Goal: Task Accomplishment & Management: Use online tool/utility

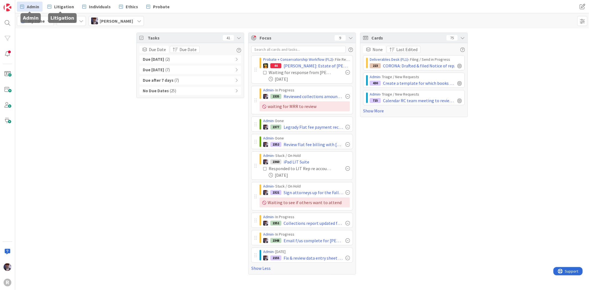
click at [35, 4] on span "Admin" at bounding box center [33, 6] width 12 height 7
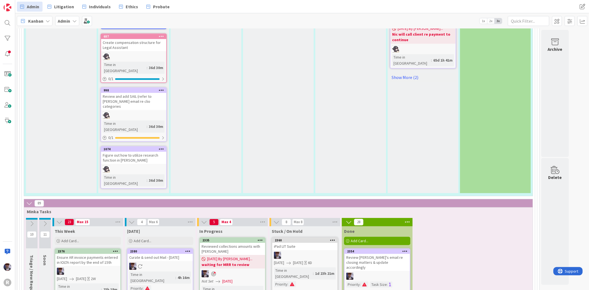
scroll to position [1319, 0]
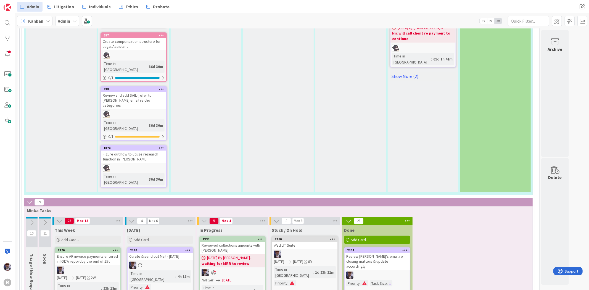
click at [302, 250] on div at bounding box center [304, 253] width 65 height 7
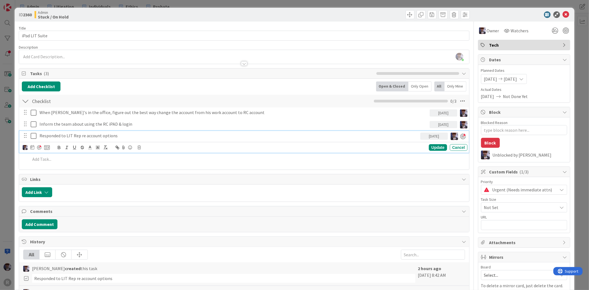
click at [35, 137] on icon at bounding box center [35, 136] width 8 height 7
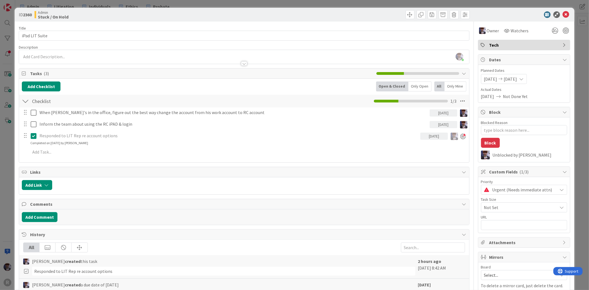
click at [9, 139] on div "ID 2360 Admin Stuck / On Hold Title 14 / 128 iPad LIT Suite Description [PERSON…" at bounding box center [294, 145] width 589 height 290
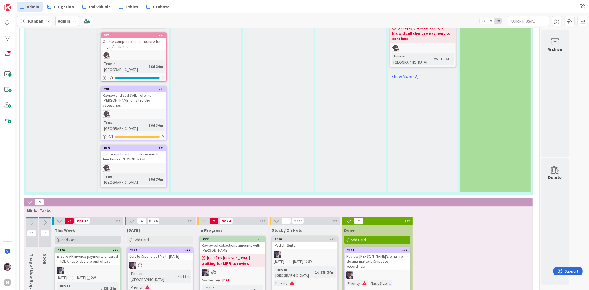
click at [103, 236] on div "Add Card..." at bounding box center [88, 240] width 66 height 8
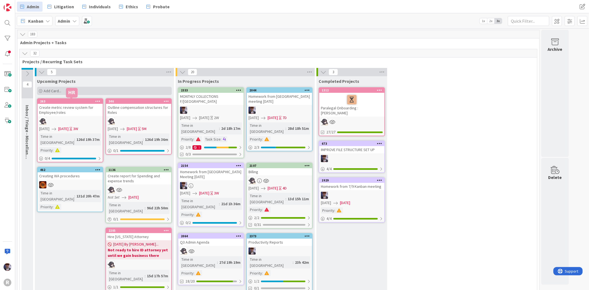
click at [46, 90] on span "Add Card..." at bounding box center [53, 90] width 18 height 5
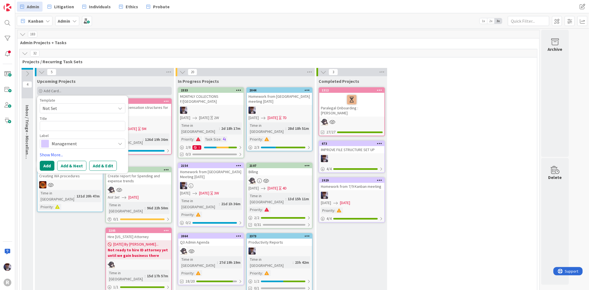
type textarea "x"
type textarea "M"
type textarea "x"
type textarea "ME"
type textarea "x"
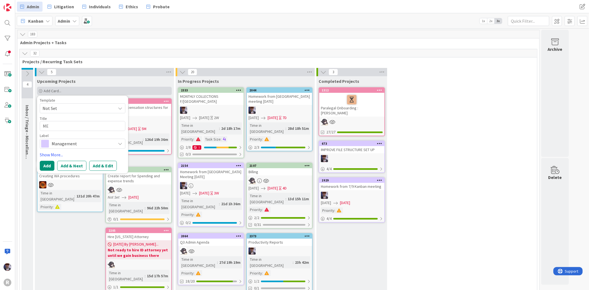
type textarea "MEE"
type textarea "x"
type textarea "MEET"
type textarea "x"
type textarea "MEETI"
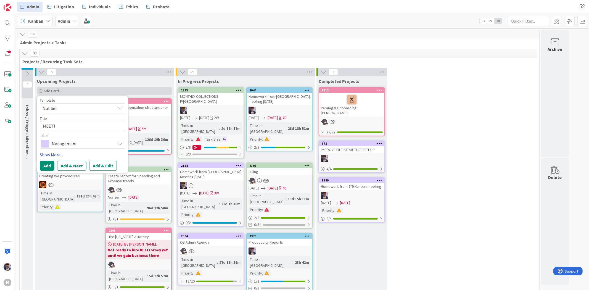
type textarea "x"
type textarea "MEETIN"
type textarea "x"
type textarea "MEETI"
type textarea "x"
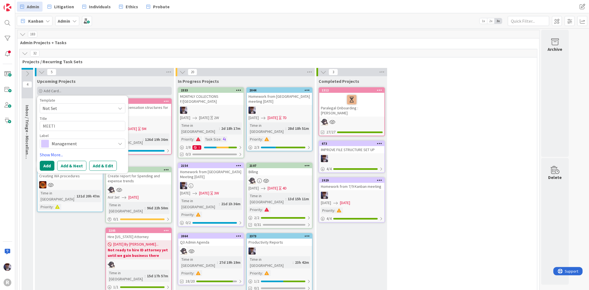
type textarea "MEET"
type textarea "x"
type textarea "MEE"
type textarea "x"
type textarea "ME"
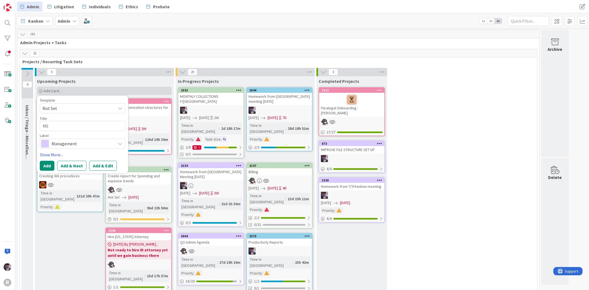
type textarea "x"
type textarea "M"
type textarea "x"
type textarea "M"
type textarea "x"
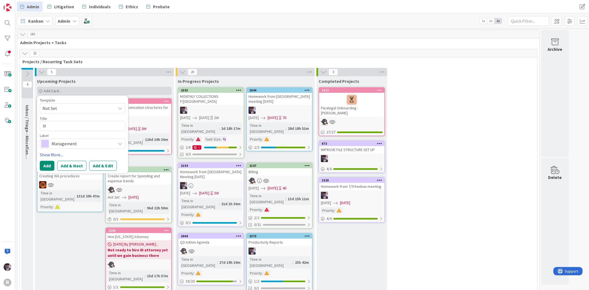
type textarea "Me"
type textarea "x"
type textarea "Mee"
type textarea "x"
type textarea "Me"
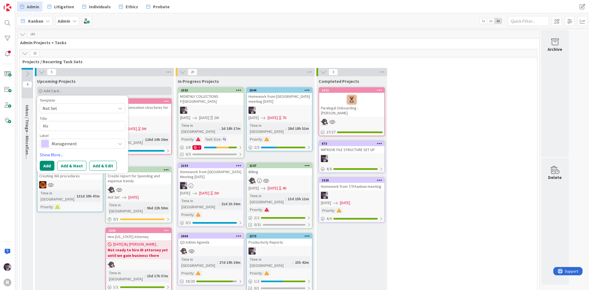
type textarea "x"
type textarea "M"
type textarea "x"
type textarea "C"
type textarea "x"
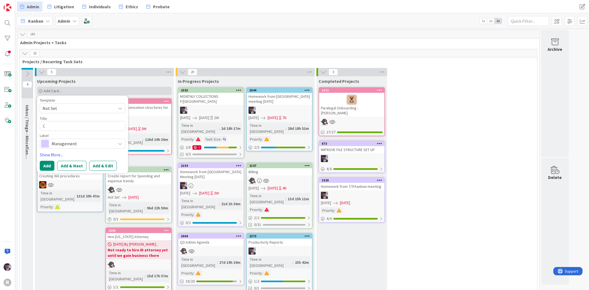
type textarea "Ca"
type textarea "x"
type textarea "Cal"
type textarea "x"
type textarea "Call"
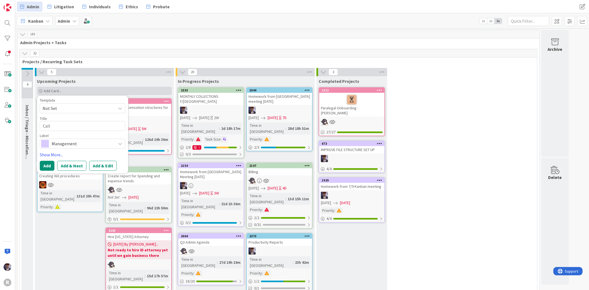
type textarea "x"
type textarea "Call"
type textarea "x"
type textarea "Call w"
type textarea "x"
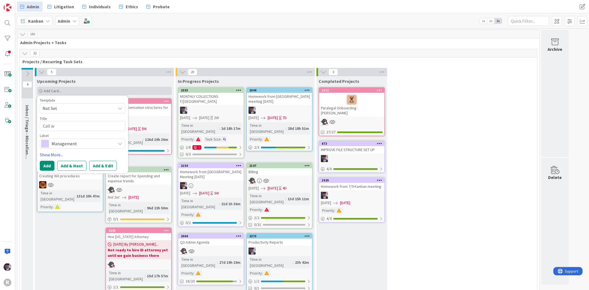
type textarea "Call wi"
type textarea "x"
type textarea "Call wit"
type textarea "x"
type textarea "Call with"
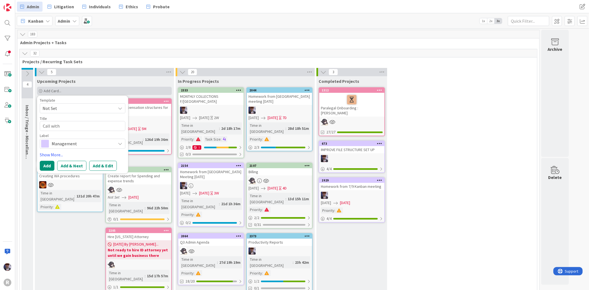
type textarea "x"
type textarea "Call with"
type textarea "x"
type textarea "Call with J"
type textarea "x"
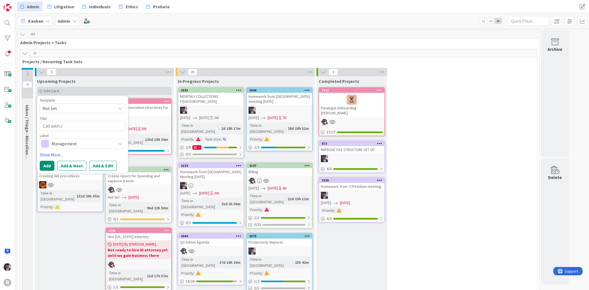
type textarea "Call with [PERSON_NAME]"
type textarea "x"
type textarea "Call with Joh"
type textarea "x"
type textarea "Call with [PERSON_NAME]"
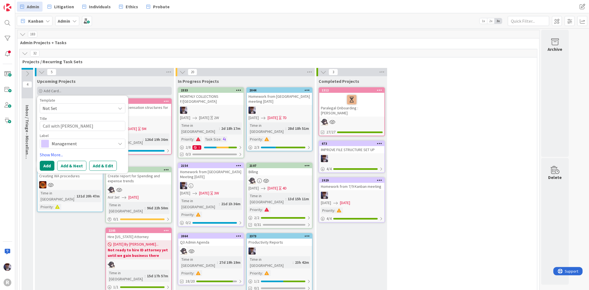
type textarea "x"
type textarea "Call with [PERSON_NAME]"
type textarea "x"
type textarea "Call with [PERSON_NAME] @"
type textarea "x"
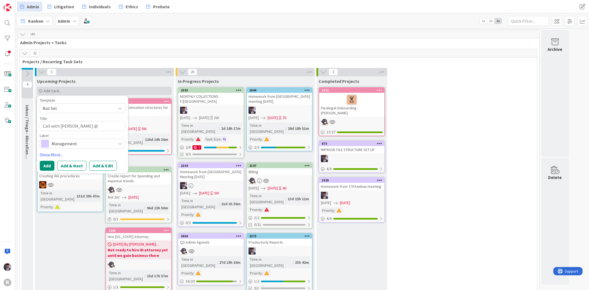
type textarea "Call with [PERSON_NAME]"
type textarea "x"
type textarea "Call with [PERSON_NAME]"
type textarea "x"
type textarea "Call with [PERSON_NAME] on"
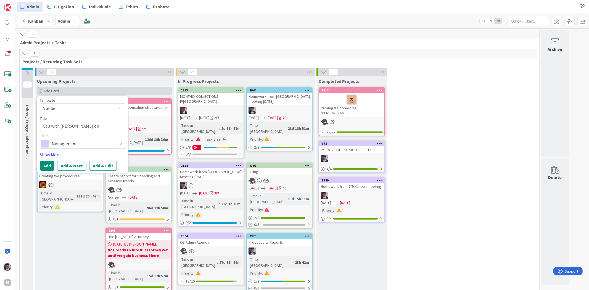
type textarea "x"
type textarea "Call with [PERSON_NAME] on"
type textarea "x"
type textarea "Call with [PERSON_NAME] on 8"
type textarea "x"
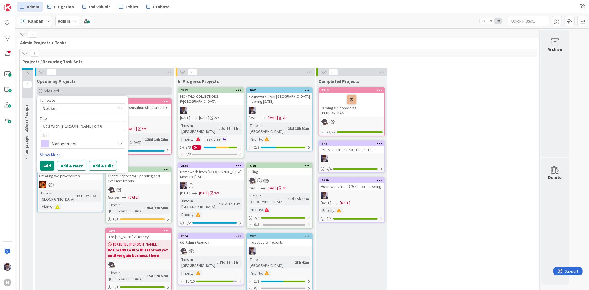
type textarea "Call with [PERSON_NAME] on 8/"
type textarea "x"
type textarea "Call with [PERSON_NAME] on 8/1"
type textarea "x"
type textarea "Call with [PERSON_NAME] on 8/19"
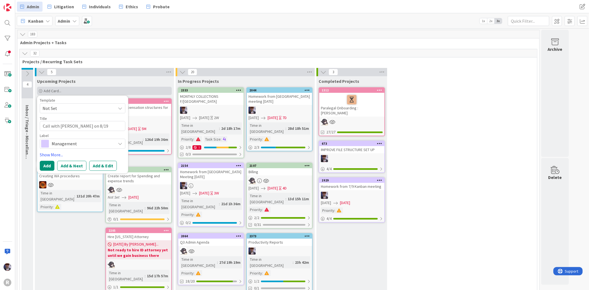
type textarea "x"
type textarea "Call with [PERSON_NAME] on 8/19/"
type textarea "x"
type textarea "Call with [PERSON_NAME] on 8/19"
type textarea "x"
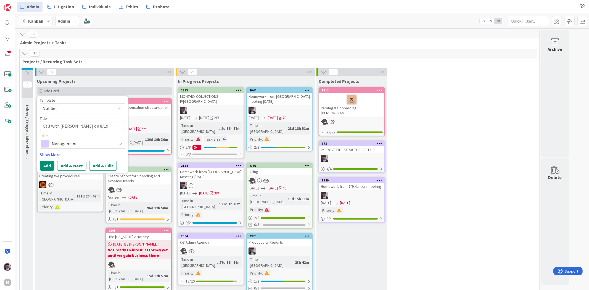
type textarea "Call with [PERSON_NAME] on 8/19"
type textarea "x"
type textarea "Call with [PERSON_NAME] on 8/19 @"
type textarea "x"
type textarea "Call with [PERSON_NAME] on 8/19 @1"
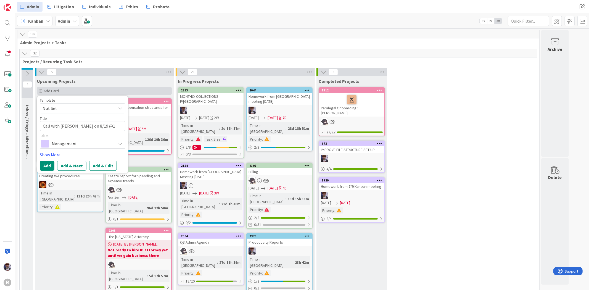
type textarea "x"
type textarea "Call with [PERSON_NAME] on 8/19 @10"
type textarea "x"
type textarea "Call with [PERSON_NAME] on 8/19 @10"
type textarea "x"
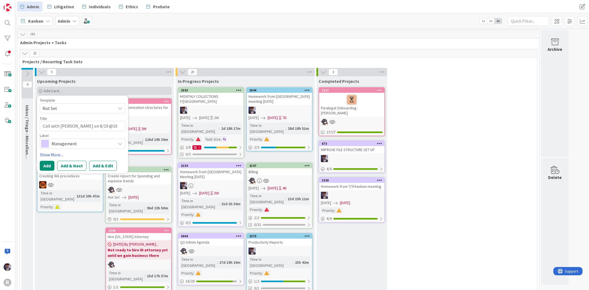
type textarea "Call with [PERSON_NAME] on [DATE]10 a"
type textarea "x"
type textarea "Call with [PERSON_NAME] on [DATE]10 am"
click at [61, 151] on link "Show More..." at bounding box center [83, 154] width 86 height 7
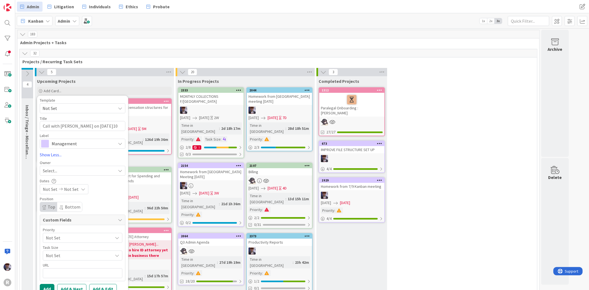
click at [59, 171] on div "Select..." at bounding box center [79, 170] width 73 height 7
click at [73, 213] on span "[PERSON_NAME]" at bounding box center [74, 217] width 27 height 8
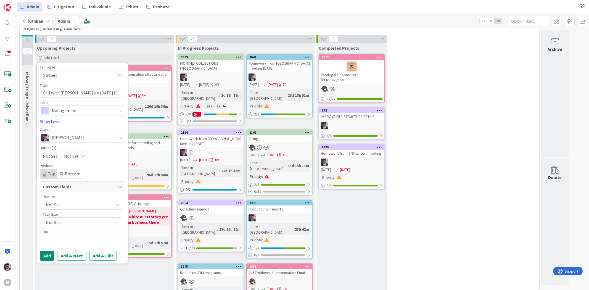
scroll to position [92, 0]
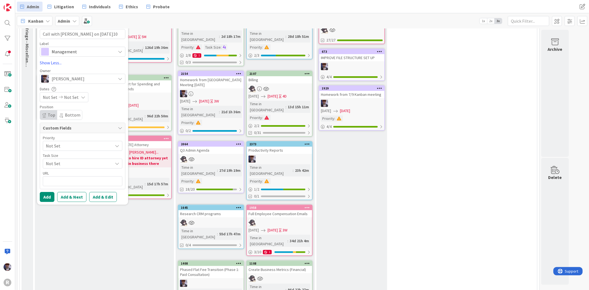
click at [60, 149] on span "Not Set" at bounding box center [78, 146] width 64 height 8
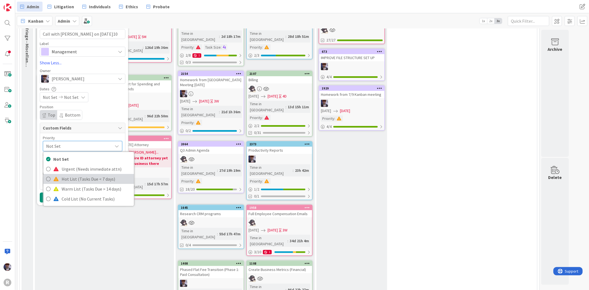
click at [72, 178] on span "Hot List (Tasks Due < 7 days)" at bounding box center [97, 179] width 70 height 8
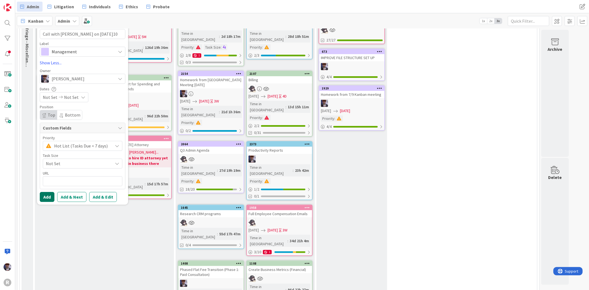
click at [49, 194] on button "Add" at bounding box center [47, 197] width 15 height 10
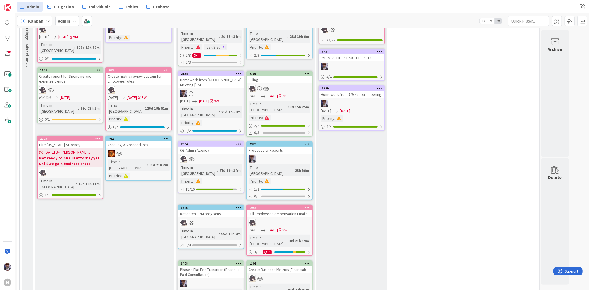
scroll to position [0, 0]
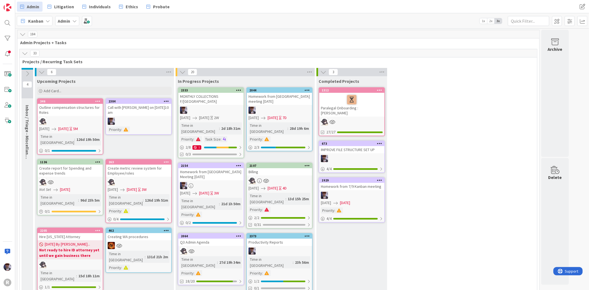
click at [146, 109] on div "Call with [PERSON_NAME] on [DATE]10 am" at bounding box center [138, 110] width 65 height 12
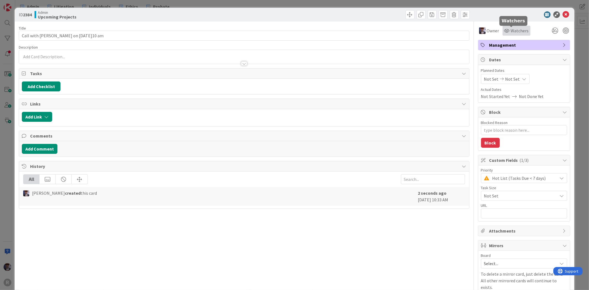
click at [519, 34] on span "Watchers" at bounding box center [520, 30] width 18 height 7
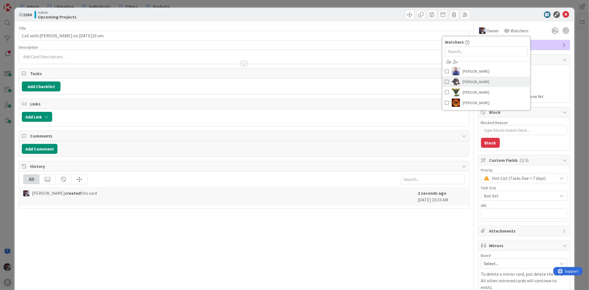
click at [472, 82] on span "[PERSON_NAME]" at bounding box center [476, 82] width 27 height 8
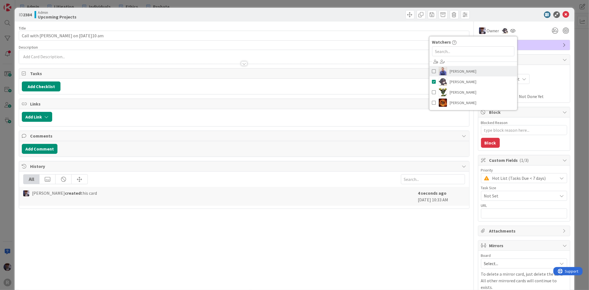
click at [451, 75] on span "[PERSON_NAME]" at bounding box center [463, 71] width 27 height 8
type textarea "x"
click at [519, 13] on div at bounding box center [521, 14] width 98 height 7
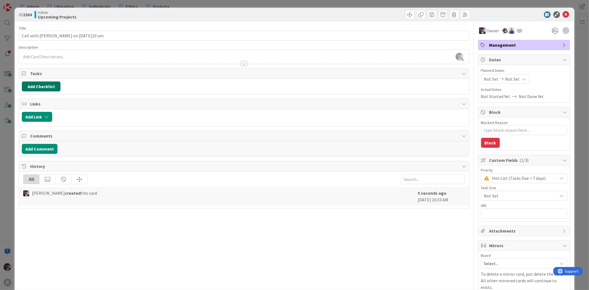
click at [48, 86] on button "Add Checklist" at bounding box center [41, 86] width 39 height 10
type input "DISCUSSION POINTS"
type textarea "x"
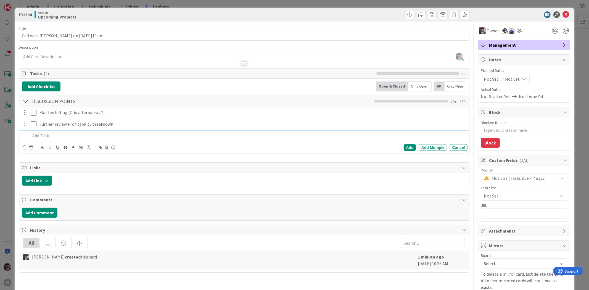
click at [105, 134] on p at bounding box center [247, 136] width 435 height 6
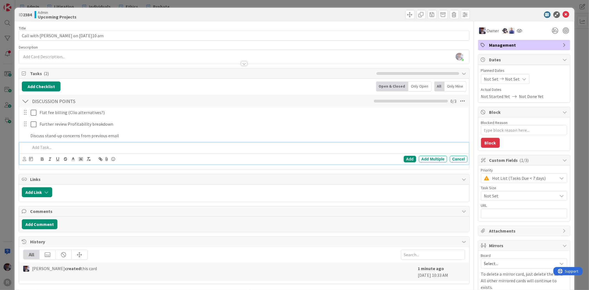
type textarea "x"
click at [7, 157] on div "ID 2384 Admin Upcoming Projects Title 29 / 128 Call with [PERSON_NAME] on [DATE…" at bounding box center [294, 145] width 589 height 290
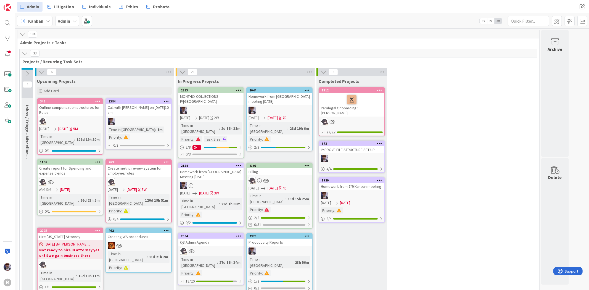
click at [23, 52] on icon at bounding box center [25, 53] width 6 height 6
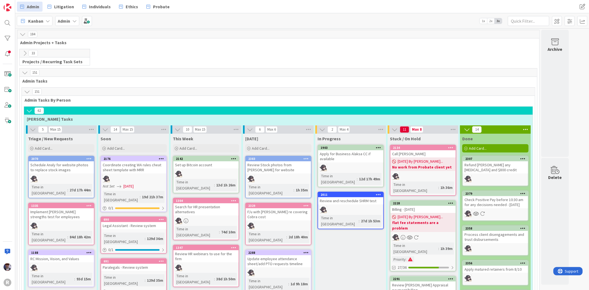
click at [31, 110] on icon at bounding box center [29, 111] width 6 height 6
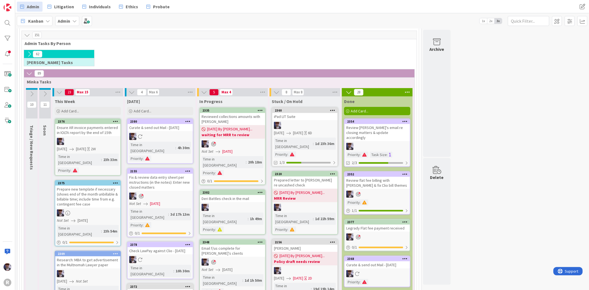
scroll to position [61, 0]
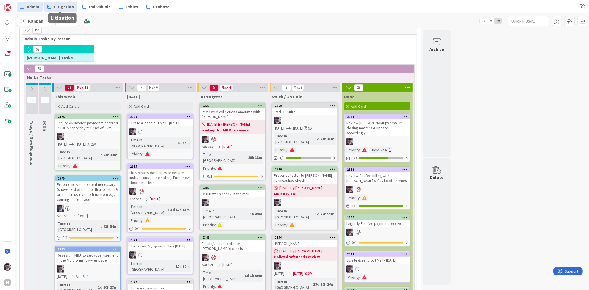
click at [68, 9] on span "Litigation" at bounding box center [64, 6] width 20 height 7
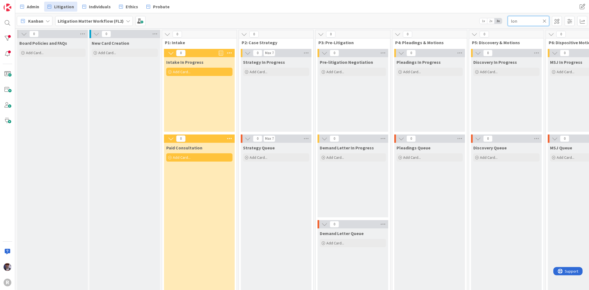
drag, startPoint x: 525, startPoint y: 22, endPoint x: 489, endPoint y: 24, distance: 36.8
click at [489, 24] on div "Kanban Litigation Matter Workflow (FL2) 1x 2x 3x lon" at bounding box center [302, 20] width 574 height 15
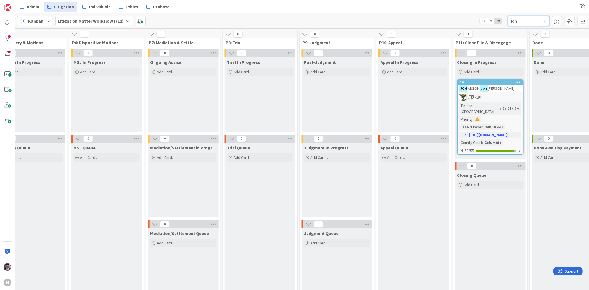
scroll to position [0, 528]
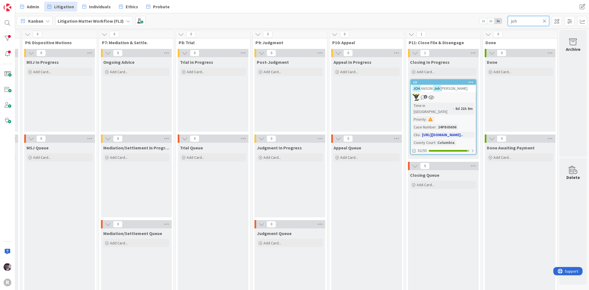
type input "joh"
click at [459, 93] on link "10 [PERSON_NAME]: [PERSON_NAME] [PERSON_NAME] 2 Time in Column : 8d 21h 9m Prio…" at bounding box center [443, 116] width 66 height 75
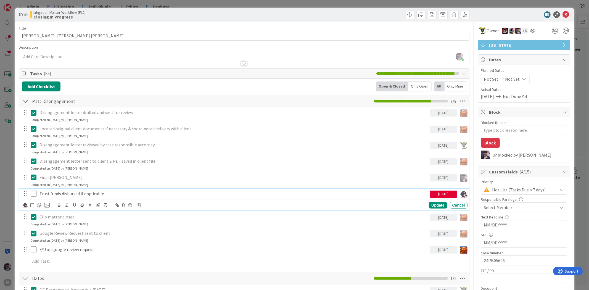
click at [34, 195] on icon at bounding box center [35, 193] width 8 height 7
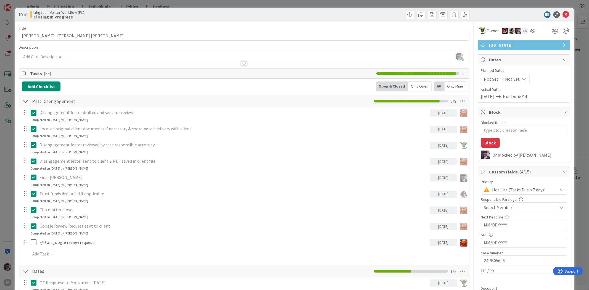
click at [452, 86] on div "Only Mine" at bounding box center [456, 86] width 22 height 10
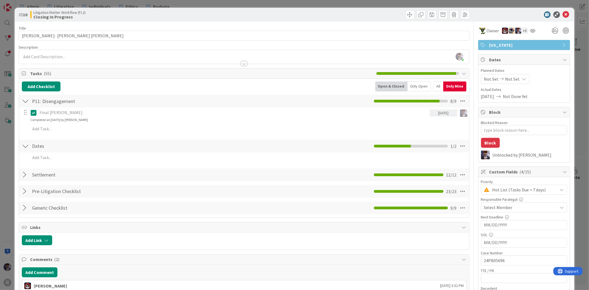
click at [422, 86] on div "Only Open" at bounding box center [419, 86] width 23 height 10
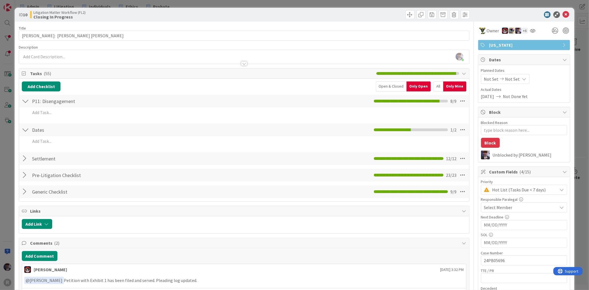
click at [28, 129] on div at bounding box center [25, 130] width 7 height 10
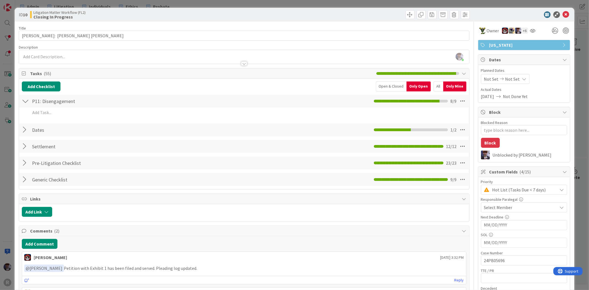
click at [28, 129] on div at bounding box center [25, 130] width 7 height 10
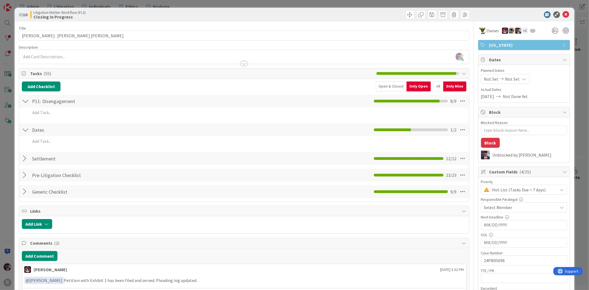
click at [376, 90] on div "Open & Closed" at bounding box center [391, 86] width 31 height 10
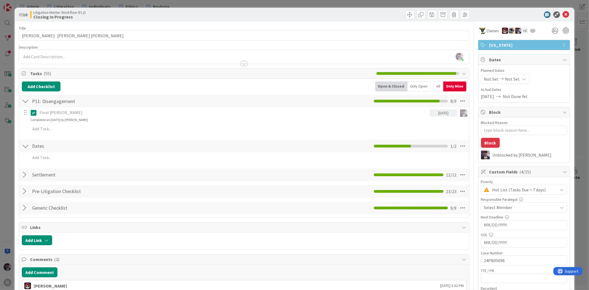
click at [434, 84] on div "All" at bounding box center [439, 86] width 10 height 10
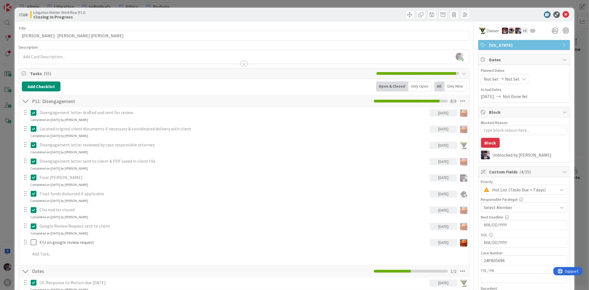
click at [419, 84] on div "Only Open" at bounding box center [419, 86] width 23 height 10
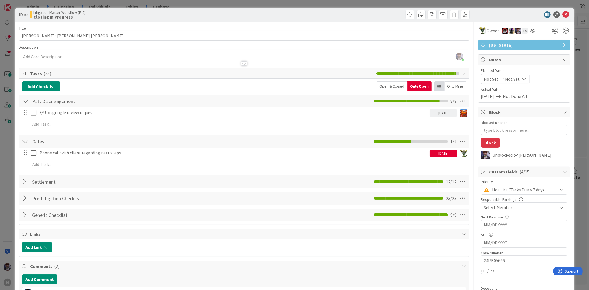
click at [394, 87] on div "Open & Closed" at bounding box center [392, 86] width 31 height 10
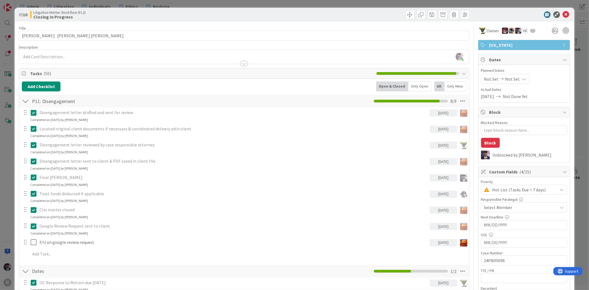
click at [6, 148] on div "ID 10 Litigation Matter Workflow (FL2) Closing In Progress Title 31 / 128 [PERS…" at bounding box center [294, 145] width 589 height 290
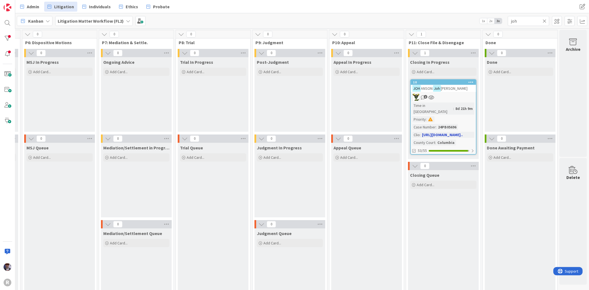
click at [450, 94] on div "2" at bounding box center [443, 97] width 65 height 7
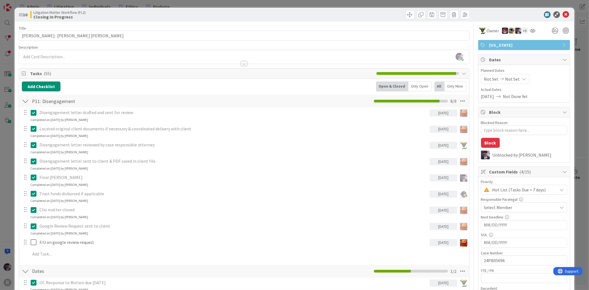
scroll to position [61, 0]
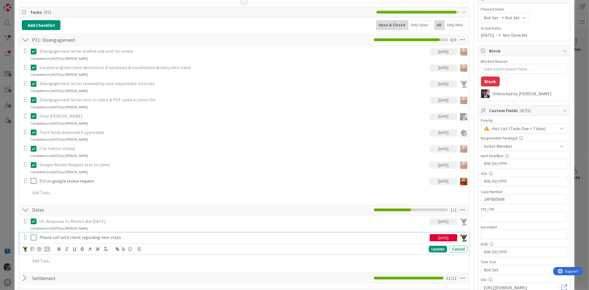
click at [64, 234] on p "Phone call with client regarding next steps" at bounding box center [233, 237] width 388 height 6
click at [138, 250] on icon at bounding box center [139, 249] width 3 height 4
click at [147, 271] on div "Delete" at bounding box center [153, 273] width 20 height 10
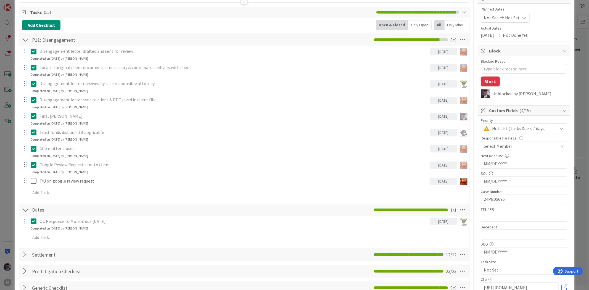
type textarea "x"
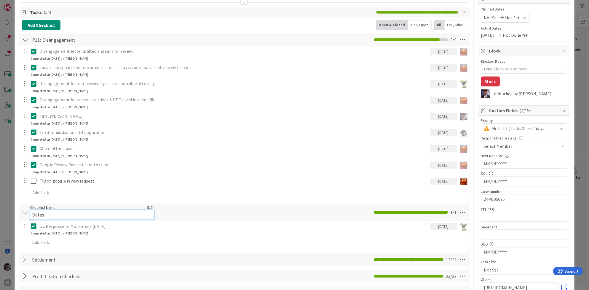
click at [30, 208] on div "Checklist Name 5 / 64 Dates" at bounding box center [92, 212] width 124 height 15
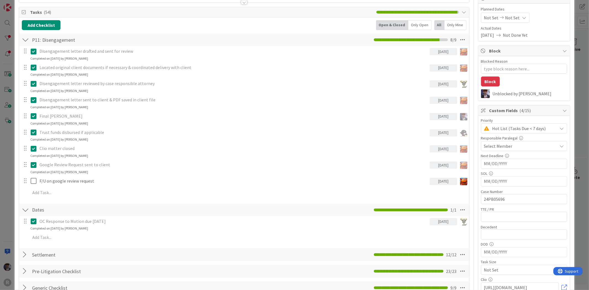
click at [14, 205] on div "ID 10 Litigation Matter Workflow (FL2) Closing In Progress Title 31 / 128 [PERS…" at bounding box center [294, 145] width 589 height 290
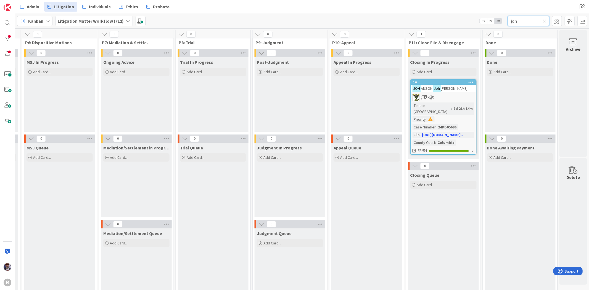
drag, startPoint x: 517, startPoint y: 22, endPoint x: 485, endPoint y: 22, distance: 31.5
click at [485, 22] on div "Kanban Litigation Matter Workflow (FL2) 1x 2x 3x joh" at bounding box center [302, 20] width 574 height 15
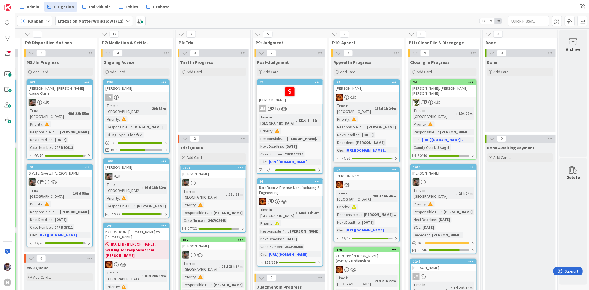
click at [451, 13] on div "Admin Litigation Individuals Ethics Probate Admin Litigation Individuals Ethics…" at bounding box center [302, 6] width 574 height 13
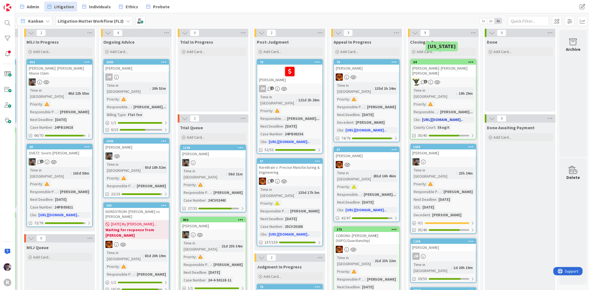
scroll to position [31, 528]
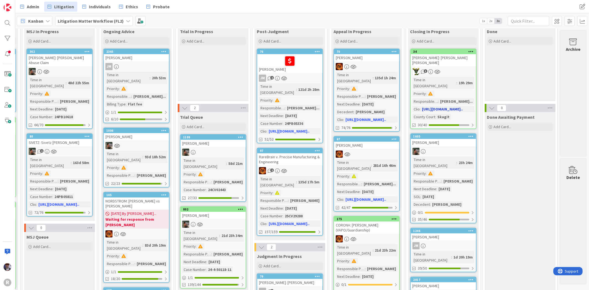
click at [448, 60] on div "[PERSON_NAME]: [PERSON_NAME] [PERSON_NAME]" at bounding box center [443, 60] width 65 height 12
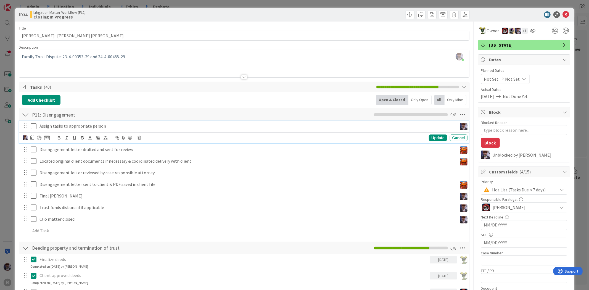
click at [32, 125] on icon at bounding box center [35, 126] width 8 height 7
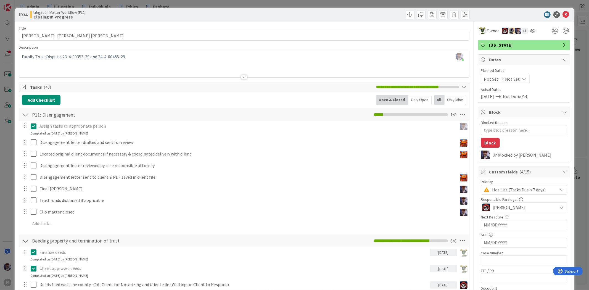
type textarea "x"
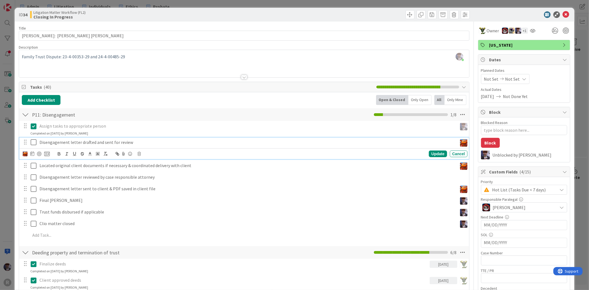
click at [48, 142] on p "Disengagement letter drafted and sent for review" at bounding box center [247, 142] width 416 height 6
click at [32, 153] on icon at bounding box center [32, 153] width 4 height 4
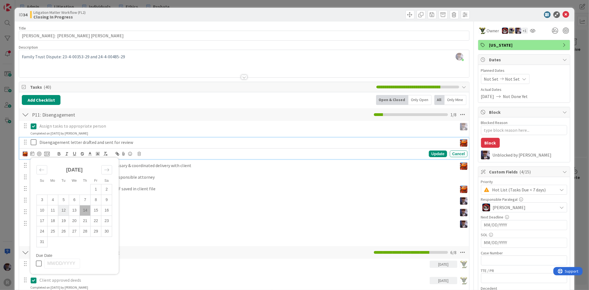
scroll to position [31, 0]
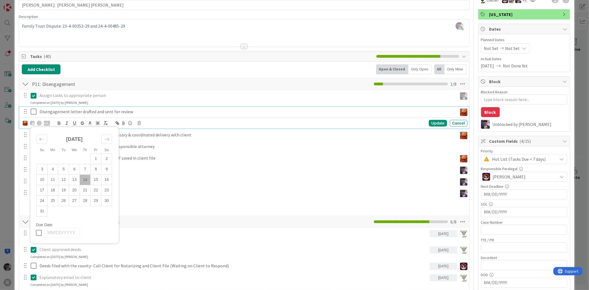
click at [84, 181] on td "14" at bounding box center [85, 180] width 11 height 10
type input "[DATE]"
type textarea "x"
click at [435, 123] on div "Update" at bounding box center [438, 123] width 18 height 7
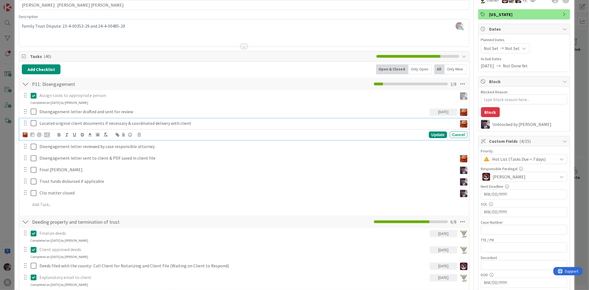
click at [58, 126] on div "Located original client documents if necessary & coordinated delivery with clie…" at bounding box center [247, 123] width 420 height 10
click at [31, 133] on icon at bounding box center [32, 134] width 4 height 4
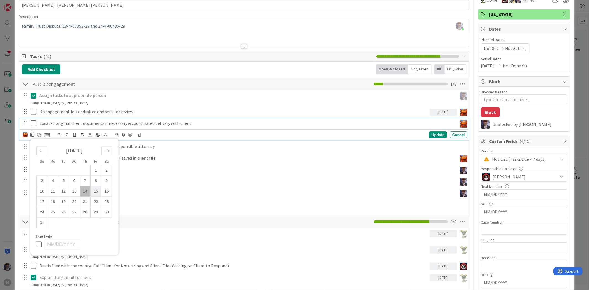
click at [95, 193] on td "15" at bounding box center [96, 191] width 11 height 10
type input "[DATE]"
click at [429, 136] on div "Update" at bounding box center [438, 134] width 18 height 7
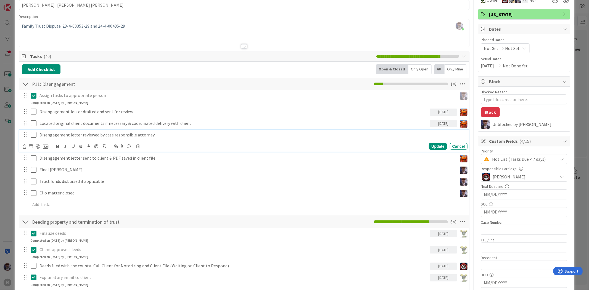
click at [49, 136] on p "Disengagement letter reviewed by case responsible attorney" at bounding box center [252, 135] width 426 height 6
click at [26, 145] on icon at bounding box center [25, 146] width 4 height 4
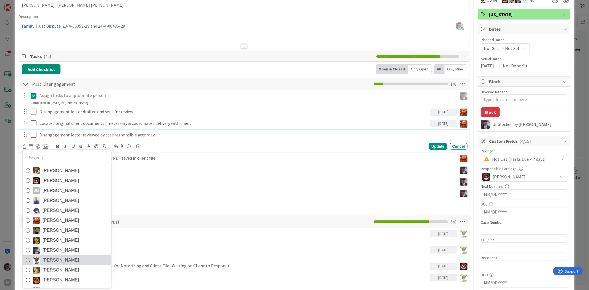
click at [55, 260] on span "[PERSON_NAME]" at bounding box center [61, 260] width 36 height 8
type textarea "x"
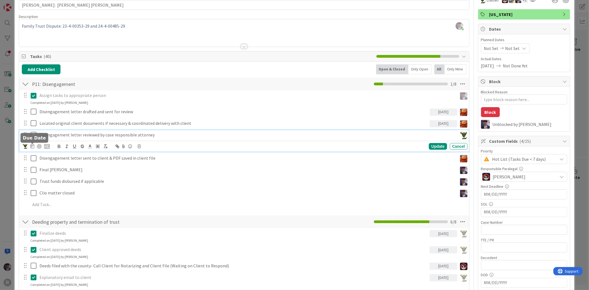
click at [30, 146] on icon at bounding box center [32, 146] width 4 height 4
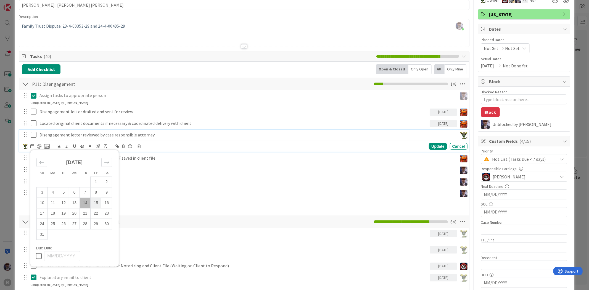
click at [92, 204] on td "15" at bounding box center [96, 203] width 11 height 10
type input "[DATE]"
type textarea "x"
click at [432, 146] on div "Update" at bounding box center [438, 146] width 18 height 7
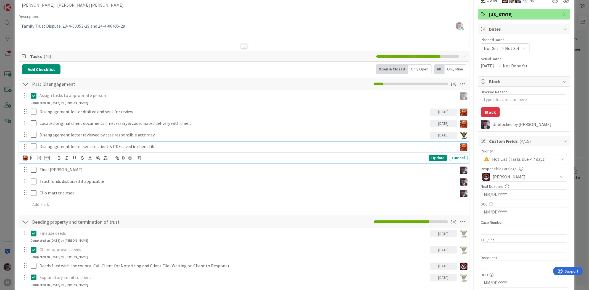
click at [81, 146] on p "Disengagement letter sent to client & PDF saved in client file" at bounding box center [247, 146] width 416 height 6
click at [31, 160] on div at bounding box center [32, 158] width 4 height 7
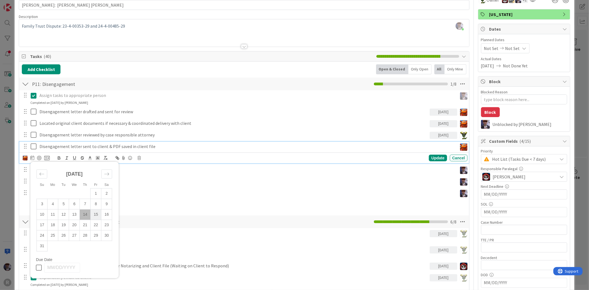
click at [100, 212] on td "15" at bounding box center [96, 214] width 11 height 10
type input "[DATE]"
click at [429, 158] on div "Update" at bounding box center [438, 158] width 18 height 7
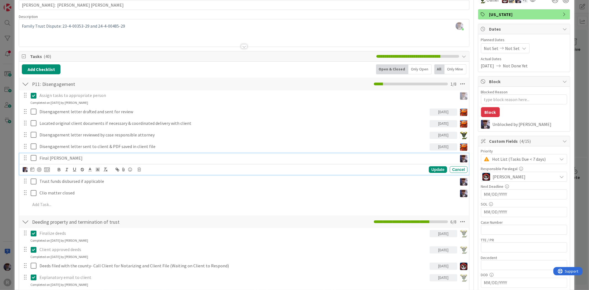
click at [58, 158] on p "Final [PERSON_NAME]" at bounding box center [247, 158] width 416 height 6
click at [28, 170] on div at bounding box center [36, 169] width 27 height 7
click at [27, 170] on img at bounding box center [25, 169] width 5 height 5
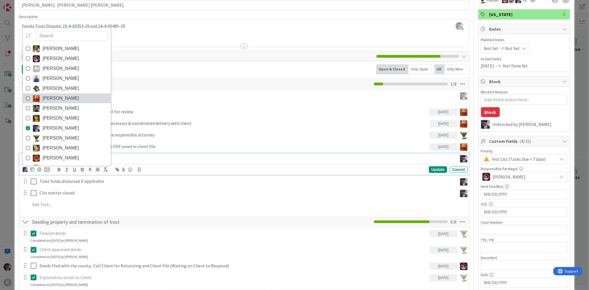
click at [53, 99] on span "[PERSON_NAME]" at bounding box center [61, 98] width 36 height 8
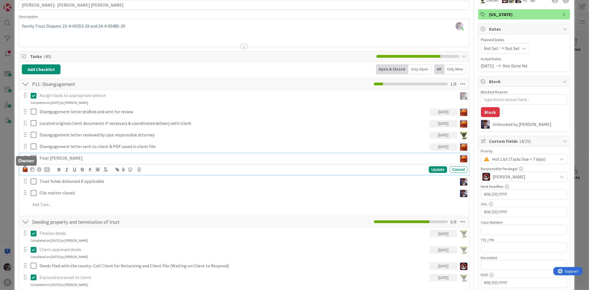
click at [26, 170] on img at bounding box center [25, 169] width 5 height 5
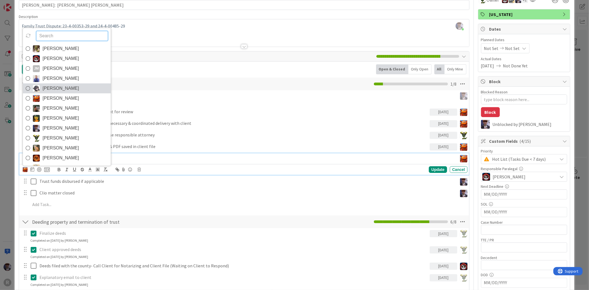
click at [56, 91] on span "[PERSON_NAME]" at bounding box center [61, 88] width 36 height 8
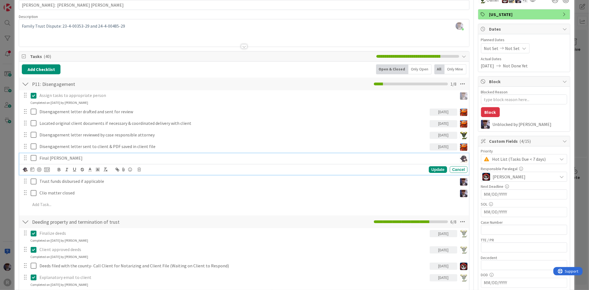
type textarea "x"
click at [33, 168] on icon at bounding box center [32, 169] width 4 height 4
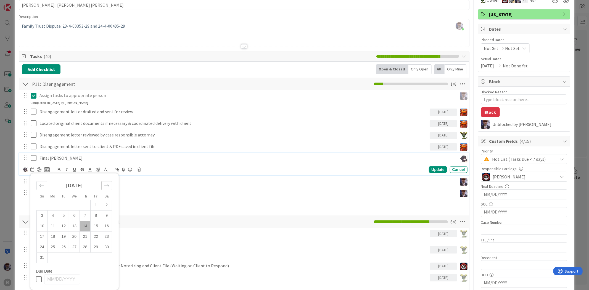
click at [103, 183] on div "Move forward to switch to the next month." at bounding box center [106, 185] width 11 height 9
click at [55, 204] on td "1" at bounding box center [52, 205] width 11 height 10
type input "[DATE]"
click at [437, 169] on div "Update" at bounding box center [438, 169] width 18 height 7
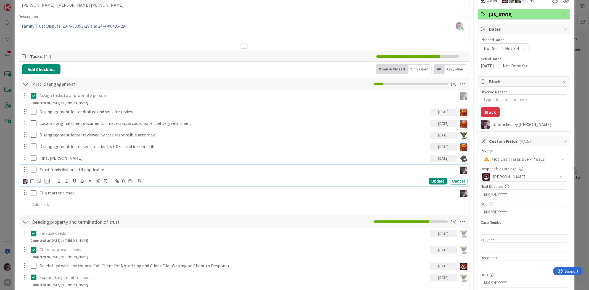
click at [76, 173] on div "Trust funds disbursed if applicable" at bounding box center [247, 170] width 420 height 10
click at [24, 183] on img at bounding box center [25, 181] width 5 height 5
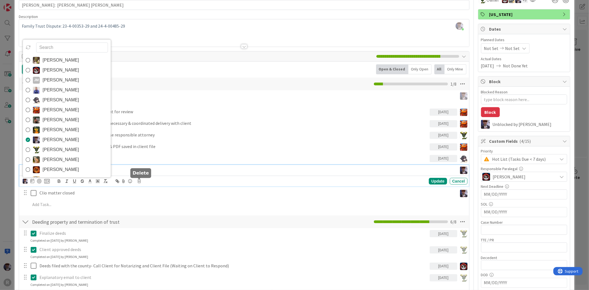
click at [139, 179] on body "R Admin Litigation Individuals Ethics Probate Admin Litigation Individuals Ethi…" at bounding box center [294, 145] width 589 height 290
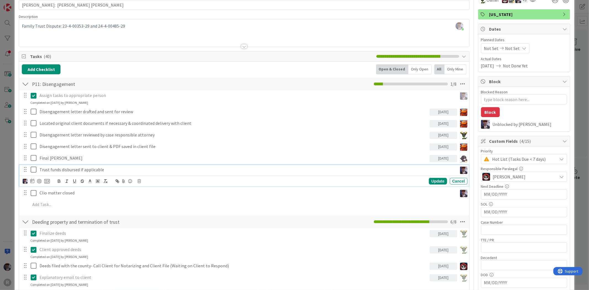
click at [94, 170] on p "Trust funds disbursed if applicable" at bounding box center [247, 170] width 416 height 6
click at [141, 180] on div "[PERSON_NAME] [PERSON_NAME] [PERSON_NAME] [PERSON_NAME] [PERSON_NAME] [PERSON_N…" at bounding box center [245, 181] width 445 height 8
click at [139, 183] on icon at bounding box center [139, 181] width 3 height 4
click at [155, 205] on div "Delete" at bounding box center [153, 205] width 20 height 10
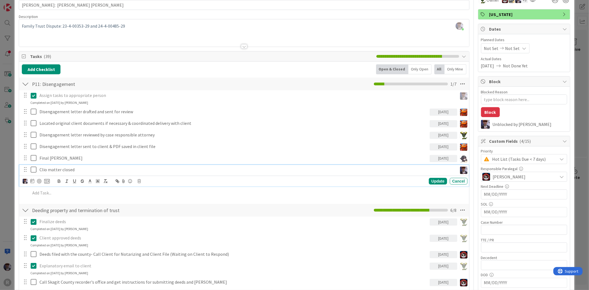
drag, startPoint x: 93, startPoint y: 173, endPoint x: 84, endPoint y: 173, distance: 8.6
click at [93, 172] on p "Clio matter closed" at bounding box center [247, 170] width 416 height 6
click at [26, 185] on div "Update Cancel" at bounding box center [245, 181] width 445 height 8
click at [26, 182] on img at bounding box center [25, 181] width 5 height 5
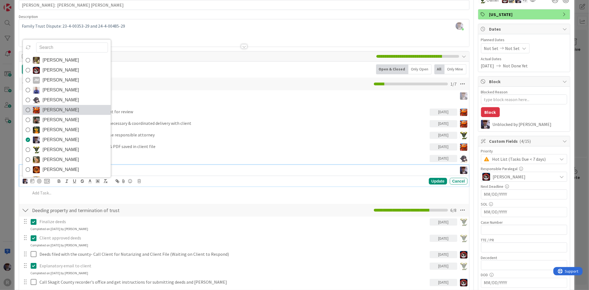
click at [56, 110] on span "[PERSON_NAME]" at bounding box center [61, 110] width 36 height 8
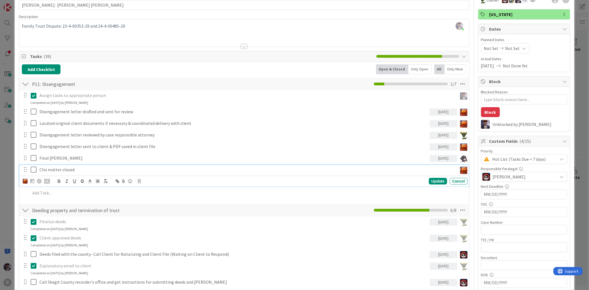
type textarea "x"
click at [34, 182] on icon at bounding box center [32, 181] width 4 height 4
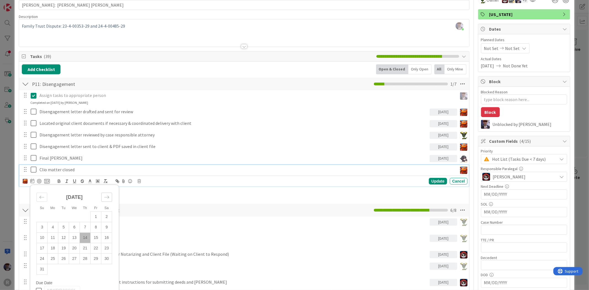
click at [105, 197] on icon "Move forward to switch to the next month." at bounding box center [106, 197] width 5 height 5
click at [64, 217] on td "2" at bounding box center [63, 217] width 11 height 10
type input "[DATE]"
click at [432, 185] on div "[PERSON_NAME] [PERSON_NAME] [PERSON_NAME] [PERSON_NAME] [PERSON_NAME] [PERSON_N…" at bounding box center [245, 181] width 445 height 8
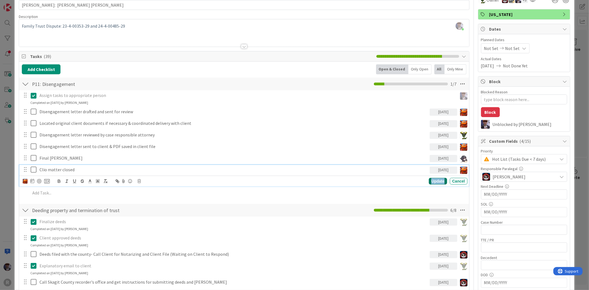
click at [433, 183] on div "Update" at bounding box center [438, 181] width 18 height 7
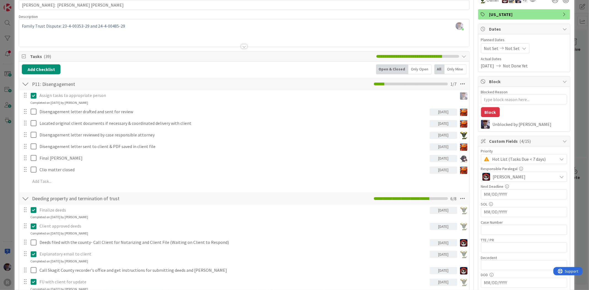
click at [411, 66] on div "Only Open" at bounding box center [419, 69] width 23 height 10
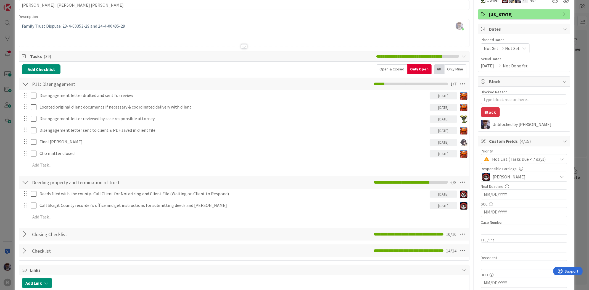
scroll to position [0, 0]
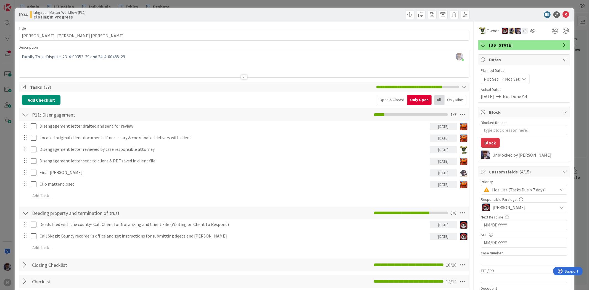
click at [572, 47] on div "ID 34 Litigation Matter Workflow (FL2) Closing In Progress Title 31 / 128 [PERS…" at bounding box center [294, 145] width 589 height 290
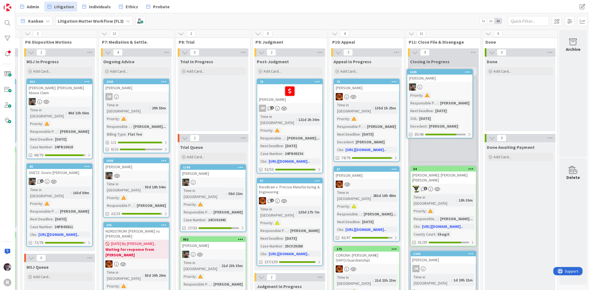
scroll to position [0, 528]
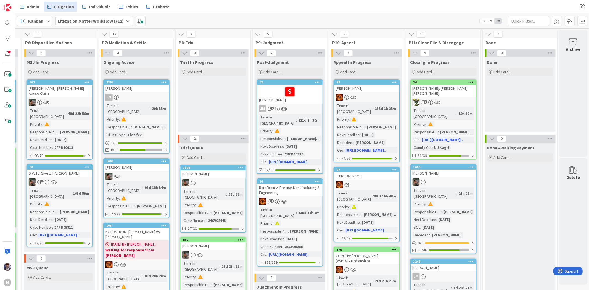
click at [450, 165] on link "1605 [PERSON_NAME] in [GEOGRAPHIC_DATA] : 23h 25m Priority : Responsible Parale…" at bounding box center [443, 209] width 66 height 90
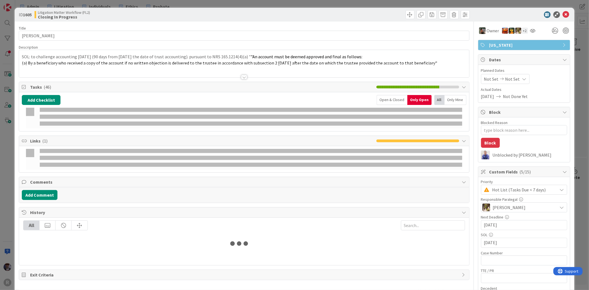
type textarea "x"
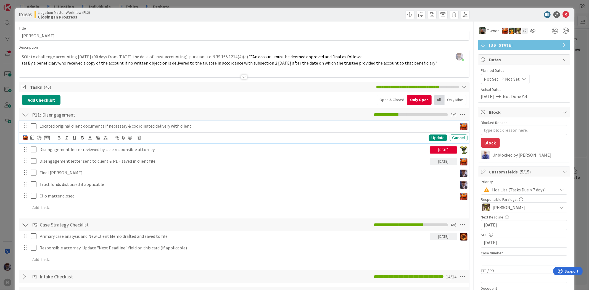
click at [62, 125] on p "Located original client documents if necessary & coordinated delivery with clie…" at bounding box center [247, 126] width 416 height 6
click at [31, 137] on icon at bounding box center [32, 137] width 4 height 4
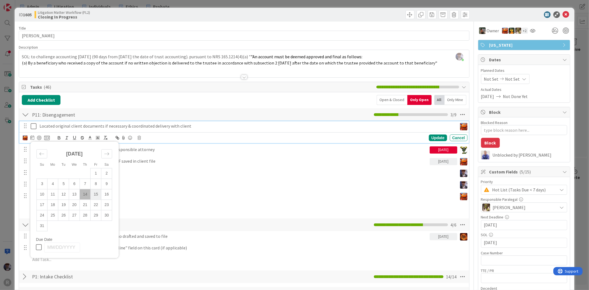
click at [94, 192] on td "15" at bounding box center [96, 194] width 11 height 10
type input "[DATE]"
type textarea "x"
click at [430, 139] on div "Update" at bounding box center [438, 137] width 18 height 7
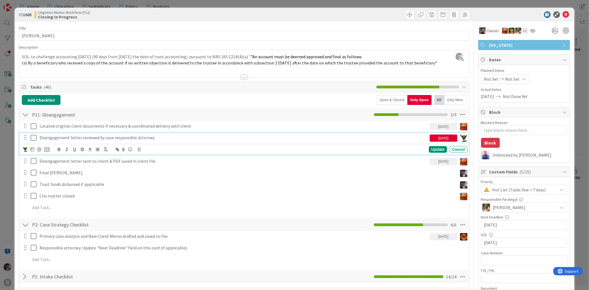
click at [104, 139] on p "Disengagement letter reviewed by case responsible attorney" at bounding box center [233, 137] width 388 height 6
click at [33, 149] on icon at bounding box center [32, 149] width 4 height 4
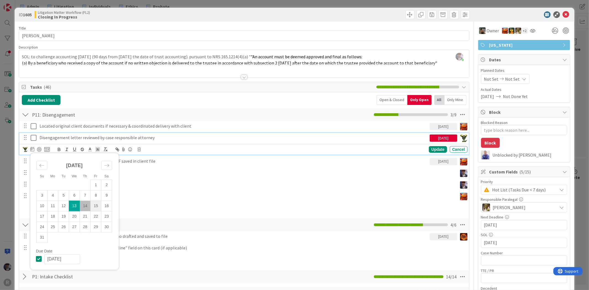
click at [92, 204] on td "15" at bounding box center [96, 206] width 11 height 10
type input "[DATE]"
click at [429, 151] on div "Update" at bounding box center [438, 149] width 18 height 7
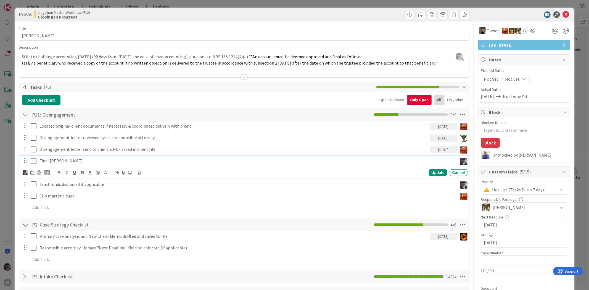
click at [79, 163] on p "Final [PERSON_NAME]" at bounding box center [247, 161] width 416 height 6
click at [25, 171] on img at bounding box center [25, 172] width 5 height 5
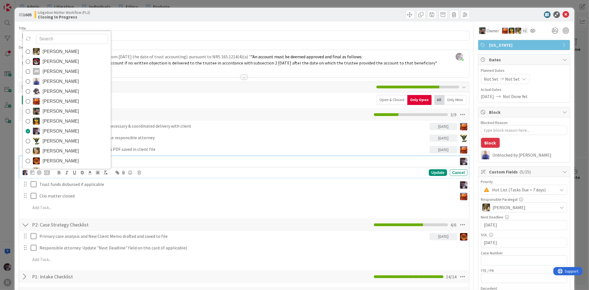
click at [51, 101] on span "[PERSON_NAME]" at bounding box center [61, 101] width 36 height 8
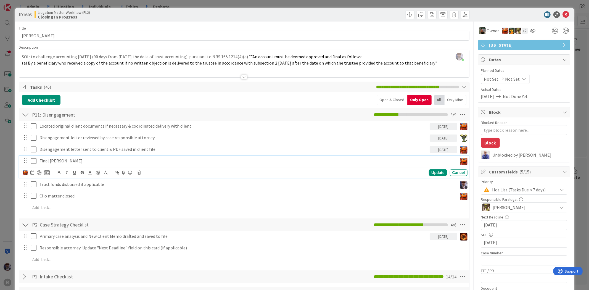
click at [26, 175] on div at bounding box center [25, 173] width 5 height 6
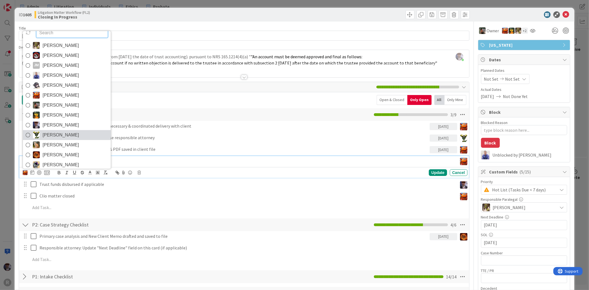
scroll to position [9, 0]
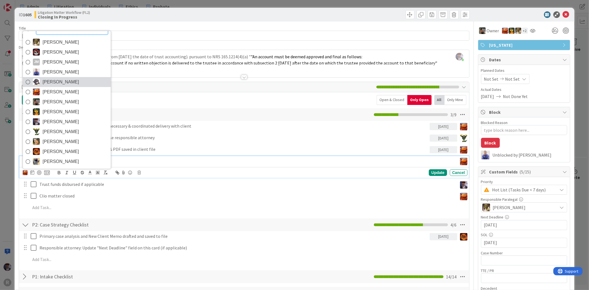
click at [62, 85] on span "[PERSON_NAME]" at bounding box center [61, 82] width 36 height 8
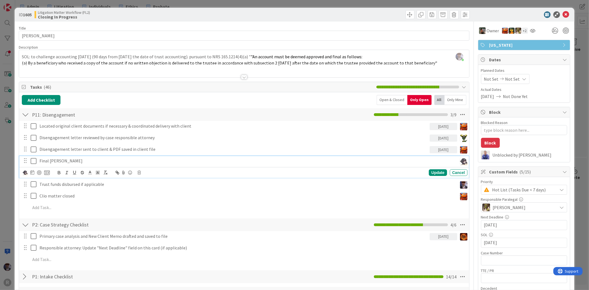
type textarea "x"
click at [32, 173] on icon at bounding box center [32, 172] width 4 height 4
click at [104, 188] on icon "Move forward to switch to the next month." at bounding box center [106, 188] width 5 height 5
click at [54, 208] on td "1" at bounding box center [52, 208] width 11 height 10
type input "[DATE]"
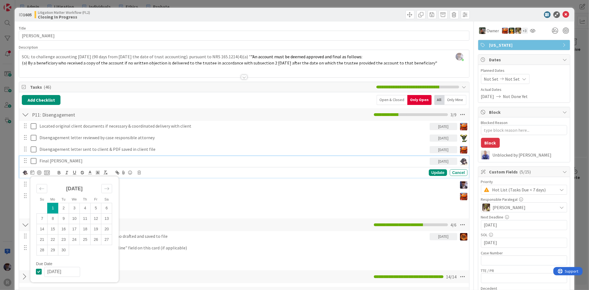
type textarea "x"
click at [436, 174] on div "Update" at bounding box center [438, 172] width 18 height 7
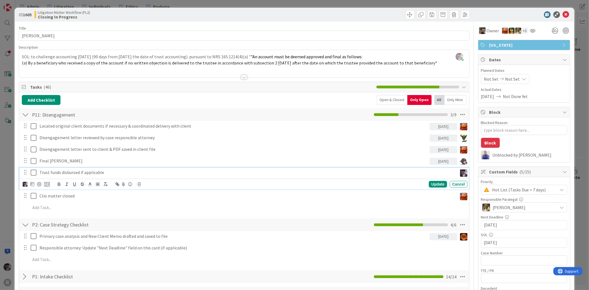
click at [89, 172] on p "Trust funds disbursed if applicable" at bounding box center [247, 172] width 416 height 6
click at [25, 184] on img at bounding box center [25, 184] width 5 height 5
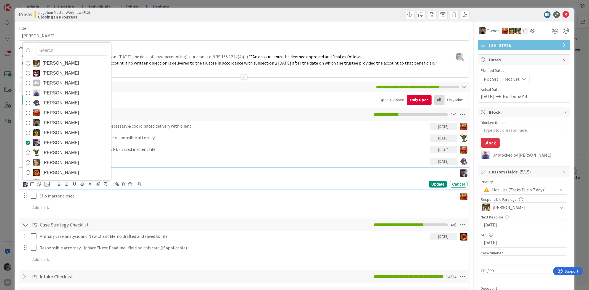
click at [55, 55] on input "text" at bounding box center [72, 50] width 72 height 10
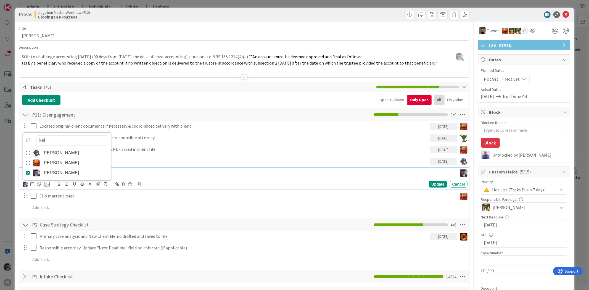
type input "[PERSON_NAME]"
click at [54, 168] on link "[PERSON_NAME]" at bounding box center [67, 173] width 88 height 10
type textarea "x"
click at [33, 183] on icon at bounding box center [32, 184] width 4 height 4
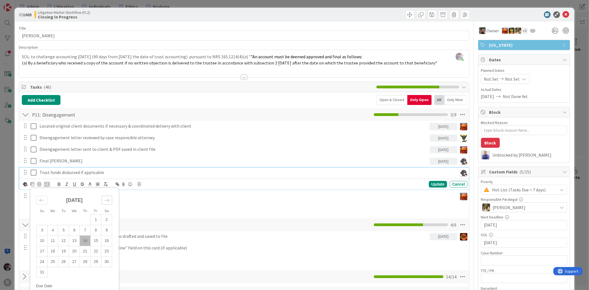
click at [108, 202] on icon "Move forward to switch to the next month." at bounding box center [106, 199] width 5 height 5
click at [57, 220] on td "1" at bounding box center [52, 220] width 11 height 10
type input "[DATE]"
type textarea "x"
click at [433, 183] on div "Update" at bounding box center [438, 184] width 18 height 7
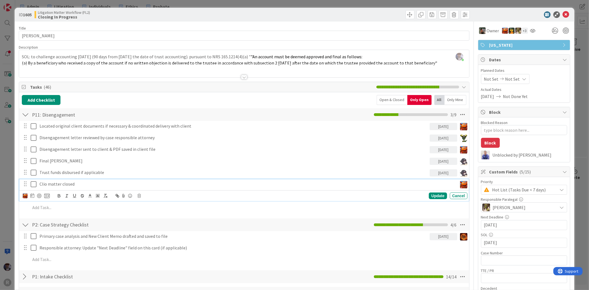
click at [94, 184] on p "Clio matter closed" at bounding box center [247, 184] width 416 height 6
click at [27, 194] on img at bounding box center [25, 195] width 5 height 5
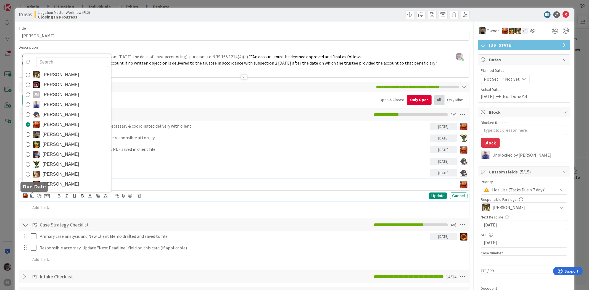
click at [33, 194] on icon at bounding box center [32, 195] width 4 height 4
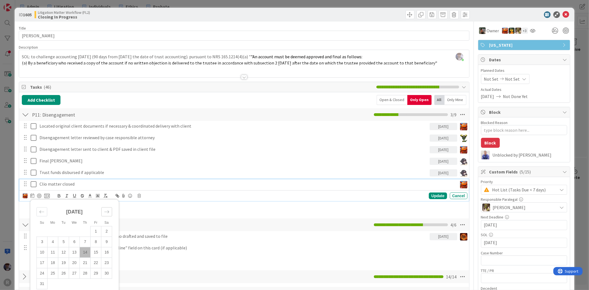
click at [112, 215] on div "[DATE] 1 2 3 4 5 6 7 8 9 10 11 12 13 14 15 16 17 18 19 20 21 22 23 24 25 26 27 …" at bounding box center [74, 245] width 83 height 87
click at [108, 211] on icon "Move forward to switch to the next month." at bounding box center [106, 211] width 5 height 5
click at [56, 231] on td "1" at bounding box center [52, 231] width 11 height 10
type input "[DATE]"
type textarea "x"
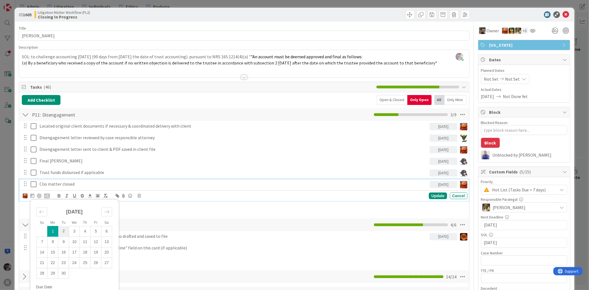
click at [60, 233] on td "2" at bounding box center [63, 231] width 11 height 10
type input "[DATE]"
click at [438, 197] on div "Update" at bounding box center [438, 195] width 18 height 7
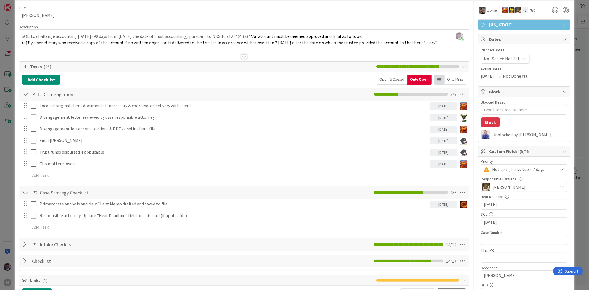
scroll to position [31, 0]
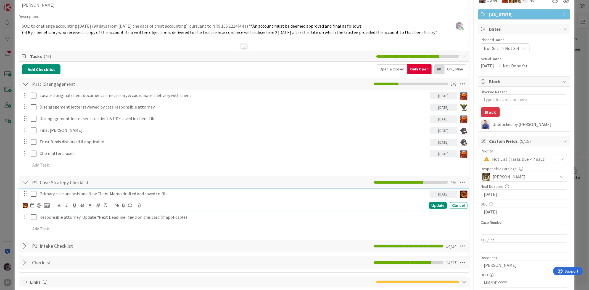
click at [112, 194] on p "Primary case analysis and New Client Memo drafted and saved to file" at bounding box center [233, 194] width 388 height 6
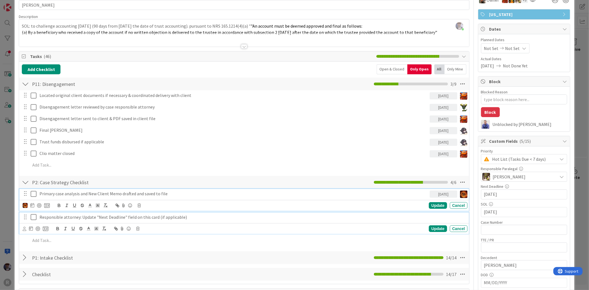
click at [131, 217] on p "Responsible attorney: Update "Next Deadline" field on this card (if applicable)" at bounding box center [252, 217] width 426 height 6
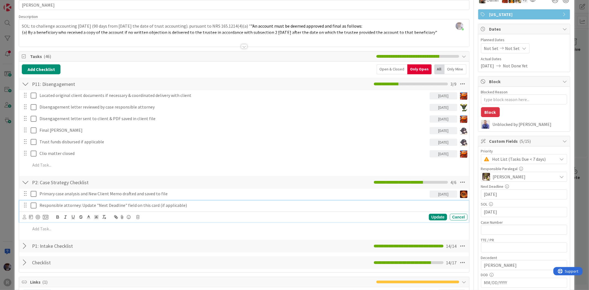
scroll to position [19, 0]
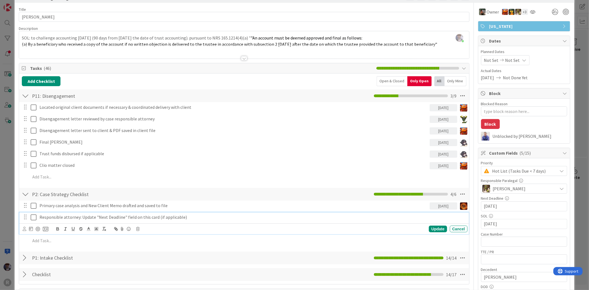
click at [136, 228] on icon at bounding box center [137, 229] width 3 height 4
click at [155, 252] on div "Delete" at bounding box center [152, 252] width 20 height 10
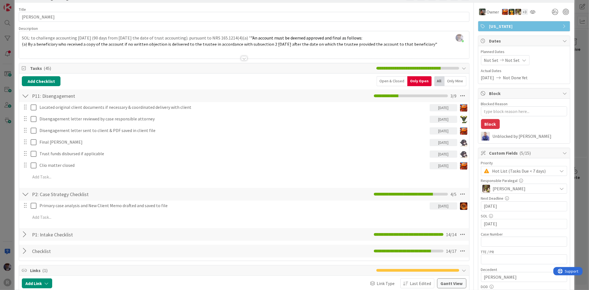
click at [389, 79] on div "Open & Closed" at bounding box center [392, 81] width 31 height 10
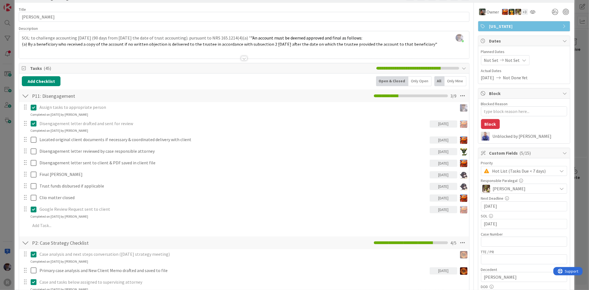
click at [409, 79] on div "Only Open" at bounding box center [419, 81] width 23 height 10
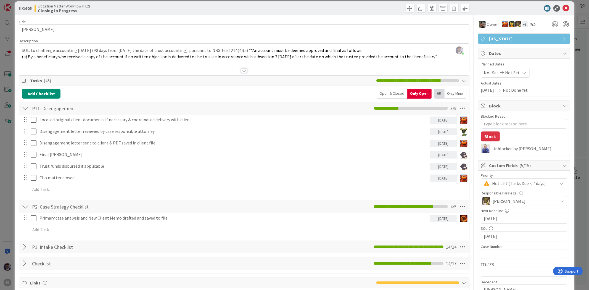
scroll to position [0, 0]
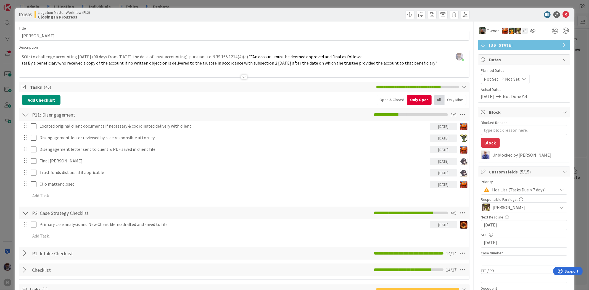
click at [12, 144] on div "ID 1605 Litigation Matter Workflow (FL2) Closing In Progress Title 15 / 128 [PE…" at bounding box center [294, 145] width 589 height 290
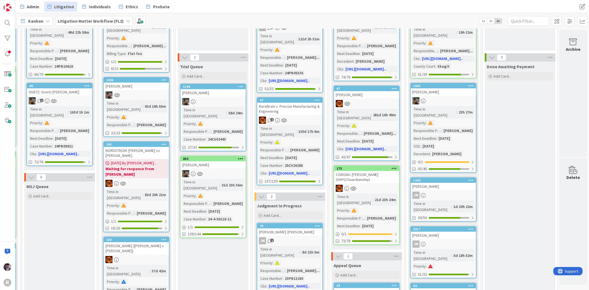
scroll to position [92, 528]
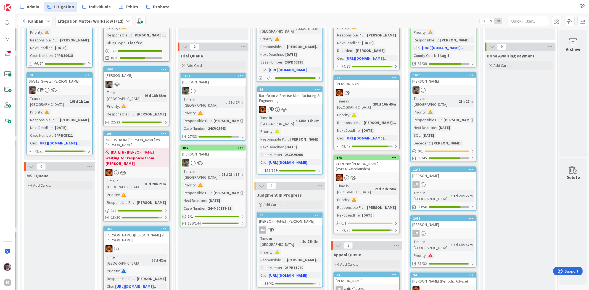
click at [439, 172] on div "[PERSON_NAME]" at bounding box center [443, 175] width 65 height 7
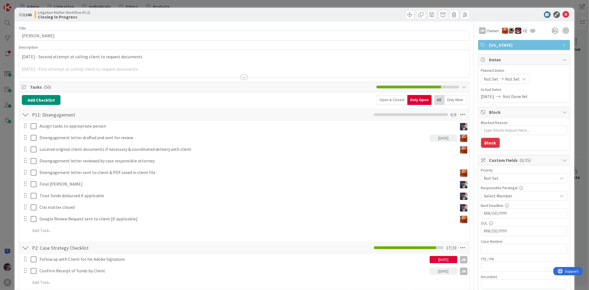
click at [506, 178] on span "Not Set" at bounding box center [519, 178] width 71 height 8
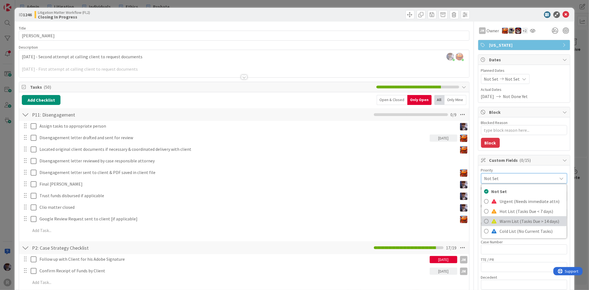
click at [500, 221] on span "Warm List (Tasks Due > 14 days)" at bounding box center [532, 221] width 64 height 8
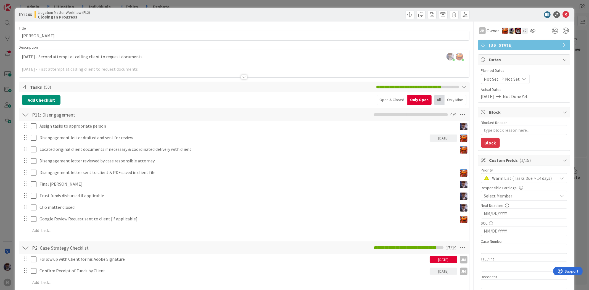
scroll to position [61, 0]
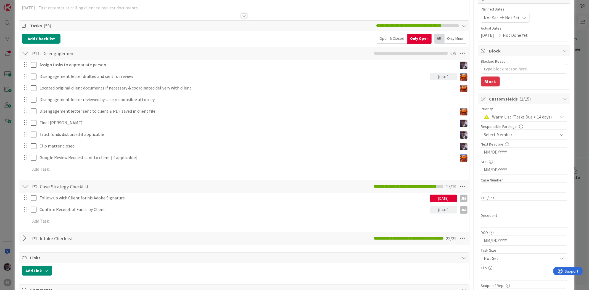
click at [10, 160] on div "ID 1246 Litigation Matter Workflow (FL2) Closing In Progress Title 13 / 128 [PE…" at bounding box center [294, 145] width 589 height 290
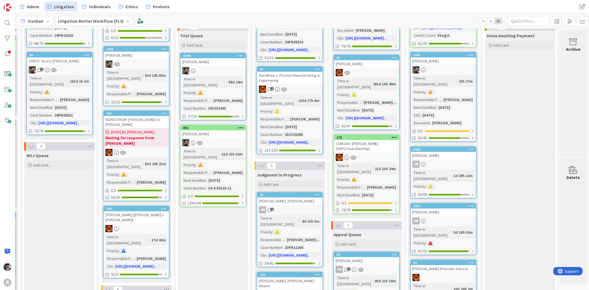
scroll to position [123, 528]
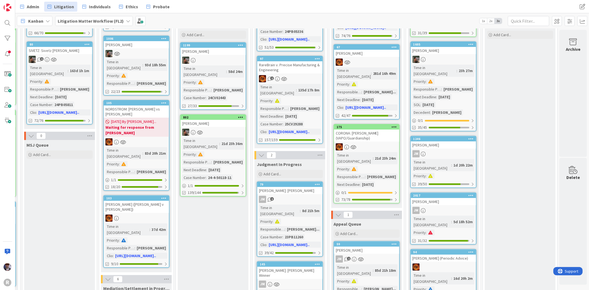
click at [445, 198] on div "[PERSON_NAME]" at bounding box center [443, 201] width 65 height 7
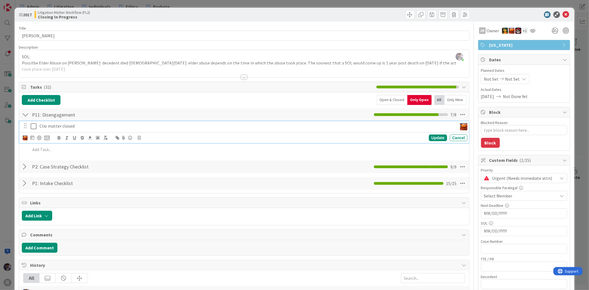
click at [32, 125] on icon at bounding box center [35, 126] width 8 height 7
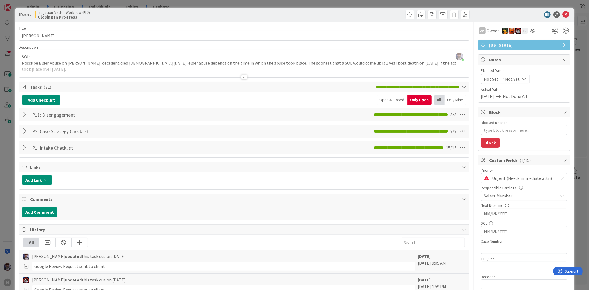
click at [9, 154] on div "ID 2017 Litigation Matter Workflow (FL2) Closing In Progress Title 10 / 128 [PE…" at bounding box center [294, 145] width 589 height 290
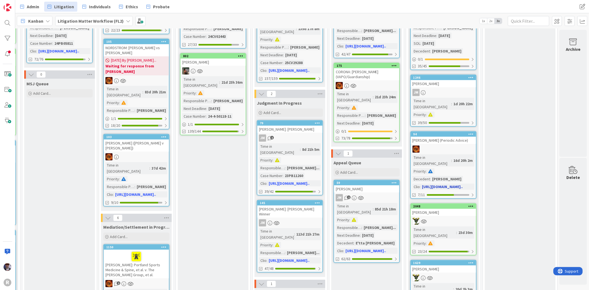
scroll to position [215, 528]
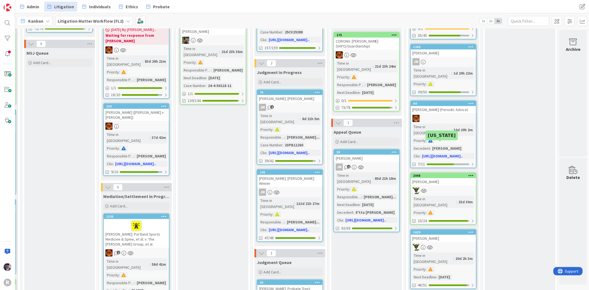
click at [441, 178] on div "[PERSON_NAME]" at bounding box center [443, 181] width 65 height 7
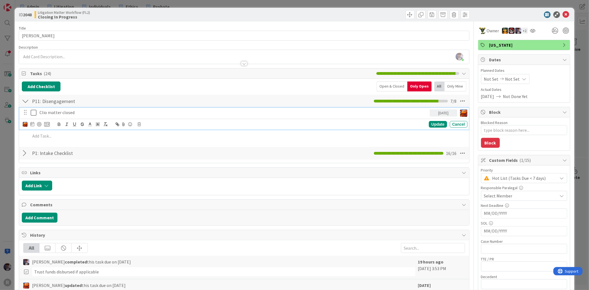
click at [32, 114] on icon at bounding box center [35, 112] width 8 height 7
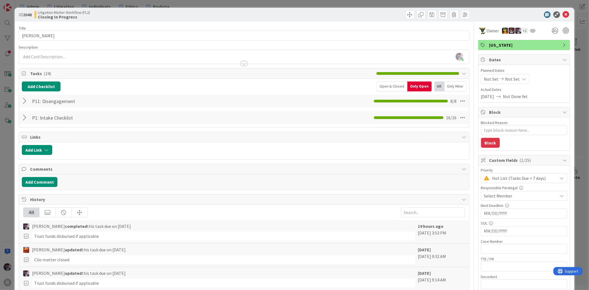
click at [13, 139] on div "ID 2048 Litigation Matter Workflow (FL2) Closing In Progress Title 10 / 128 [PE…" at bounding box center [294, 145] width 589 height 290
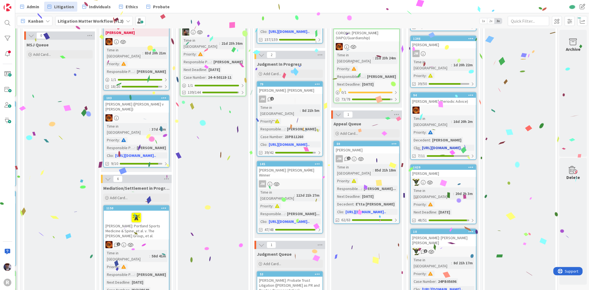
scroll to position [245, 528]
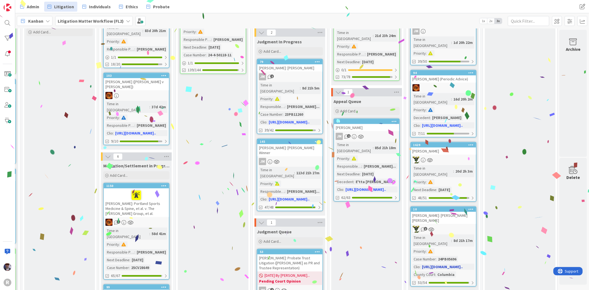
click at [462, 212] on div "[PERSON_NAME]: [PERSON_NAME] [PERSON_NAME]" at bounding box center [443, 218] width 65 height 12
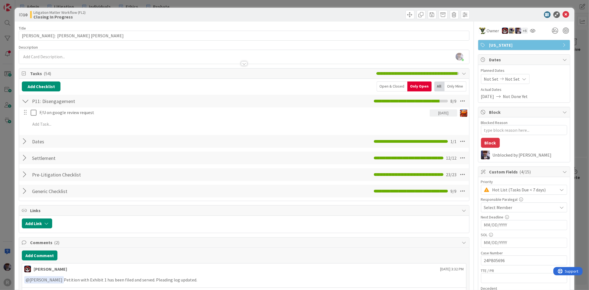
click at [9, 143] on div "ID 10 Litigation Matter Workflow (FL2) Closing In Progress Title 31 / 128 [PERS…" at bounding box center [294, 145] width 589 height 290
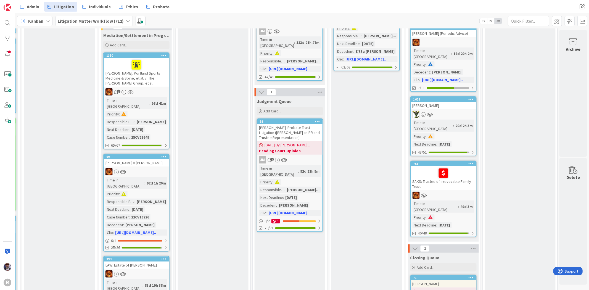
scroll to position [368, 528]
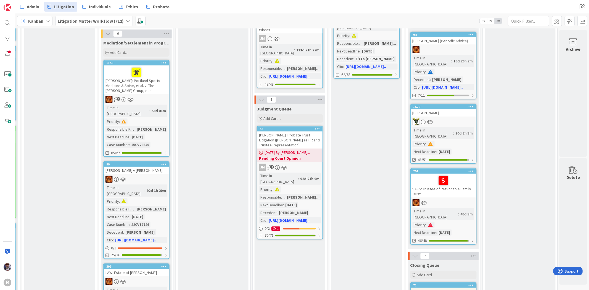
click at [448, 109] on div "[PERSON_NAME]" at bounding box center [443, 112] width 65 height 7
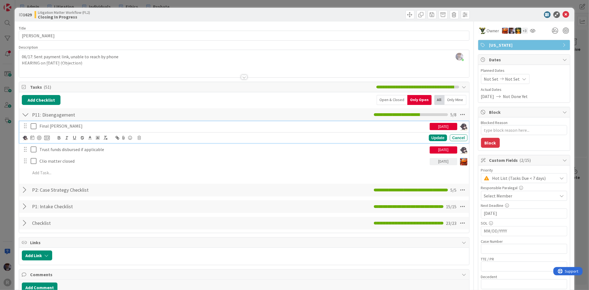
click at [34, 126] on icon at bounding box center [35, 126] width 8 height 7
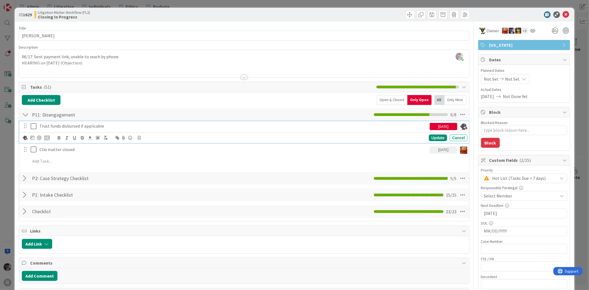
click at [34, 125] on icon at bounding box center [35, 126] width 8 height 7
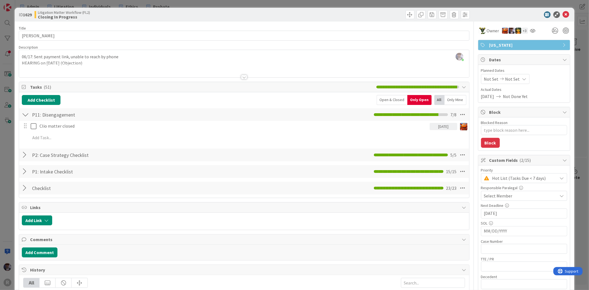
drag, startPoint x: 7, startPoint y: 148, endPoint x: 15, endPoint y: 133, distance: 17.5
click at [7, 147] on div "ID 1629 Litigation Matter Workflow (FL2) Closing In Progress Title 19 / 128 [PE…" at bounding box center [294, 145] width 589 height 290
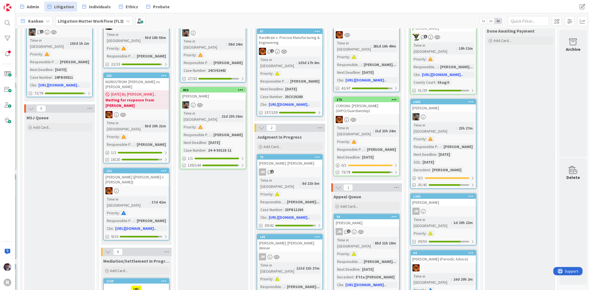
scroll to position [153, 528]
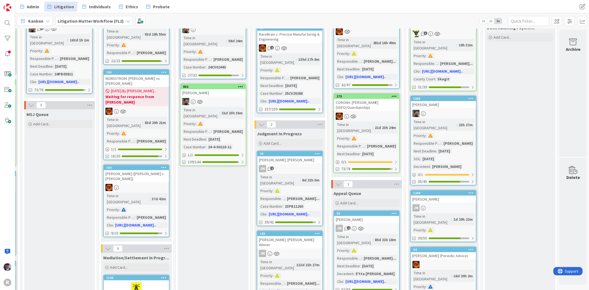
click at [447, 195] on div "[PERSON_NAME]" at bounding box center [443, 198] width 65 height 7
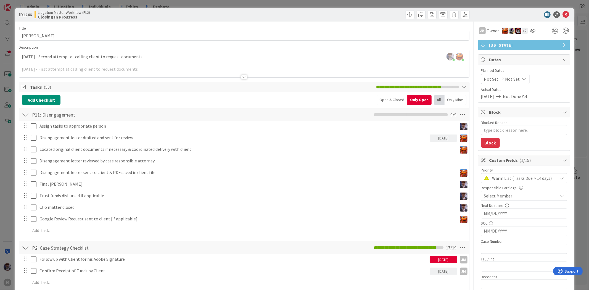
click at [12, 159] on div "ID 1246 Litigation Matter Workflow (FL2) Closing In Progress Title 13 / 128 [PE…" at bounding box center [294, 145] width 589 height 290
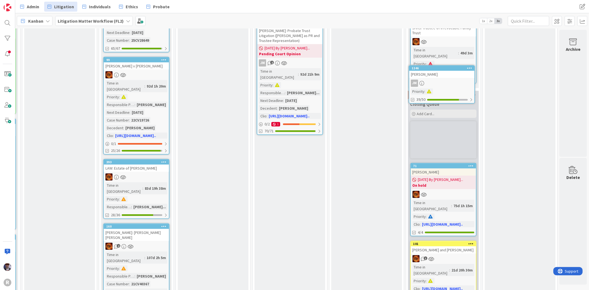
scroll to position [472, 528]
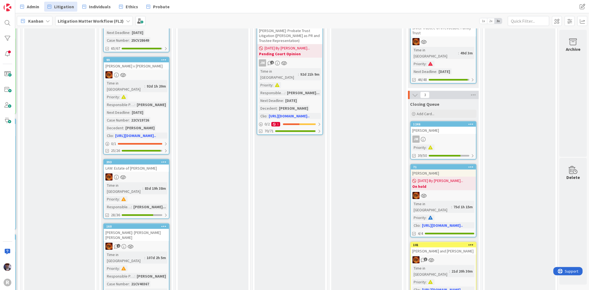
click at [440, 127] on div "[PERSON_NAME]" at bounding box center [443, 130] width 65 height 7
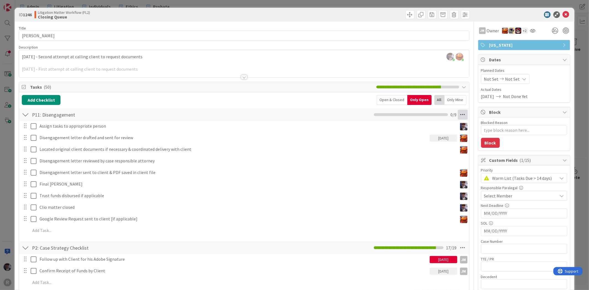
click at [463, 114] on icon at bounding box center [463, 115] width 10 height 10
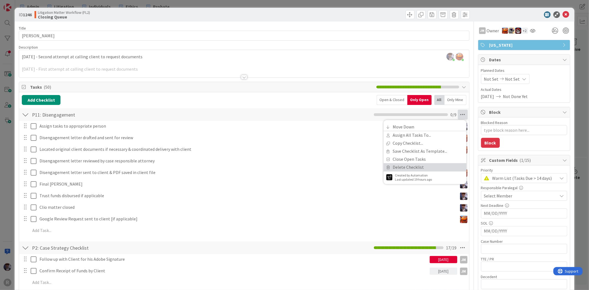
click at [399, 164] on link "Delete Checklist" at bounding box center [425, 167] width 83 height 8
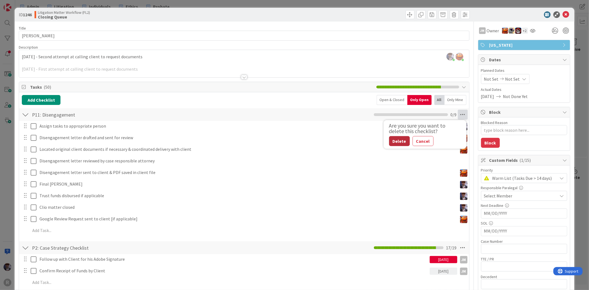
click at [397, 140] on button "Delete" at bounding box center [399, 141] width 21 height 10
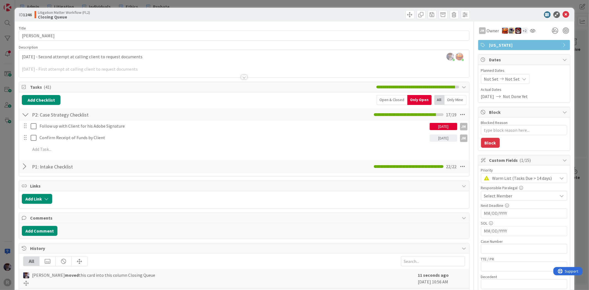
click at [7, 147] on div "ID 1246 Litigation Matter Workflow (FL2) Closing Queue Title 13 / 128 [PERSON_N…" at bounding box center [294, 145] width 589 height 290
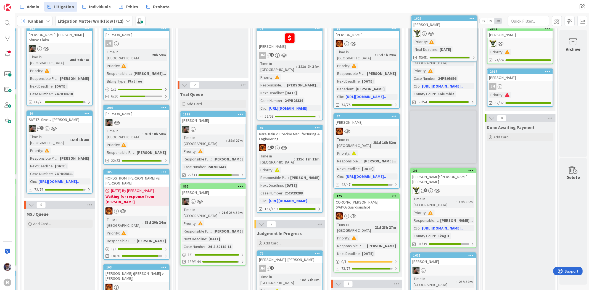
scroll to position [0, 528]
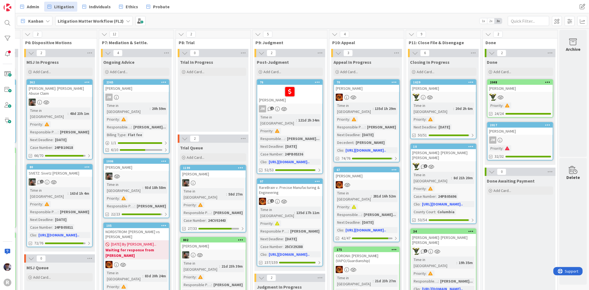
click at [451, 93] on link "1629 [PERSON_NAME] Time in Column : 20d 2h 6m Priority : Next Deadline : [DATE]…" at bounding box center [443, 109] width 66 height 60
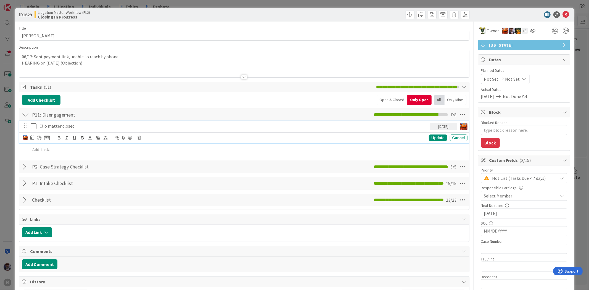
click at [33, 126] on icon at bounding box center [35, 126] width 8 height 7
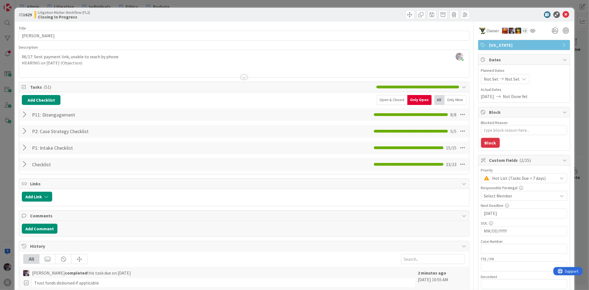
click at [12, 142] on div "ID 1629 Litigation Matter Workflow (FL2) Closing In Progress Title 19 / 128 [PE…" at bounding box center [294, 145] width 589 height 290
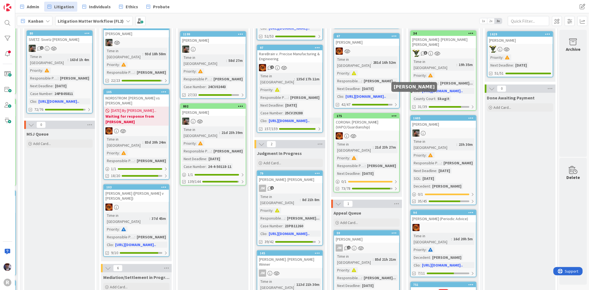
scroll to position [123, 528]
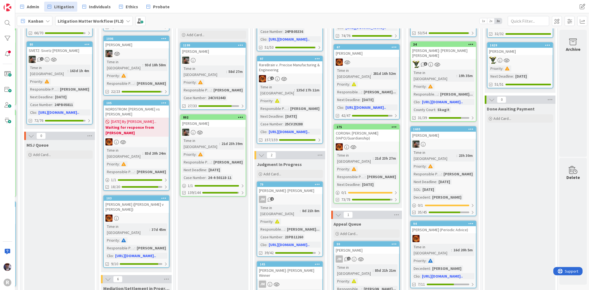
click at [438, 126] on link "1605 [PERSON_NAME] in [GEOGRAPHIC_DATA] : 23h 30m Priority : Responsible Parale…" at bounding box center [443, 171] width 66 height 90
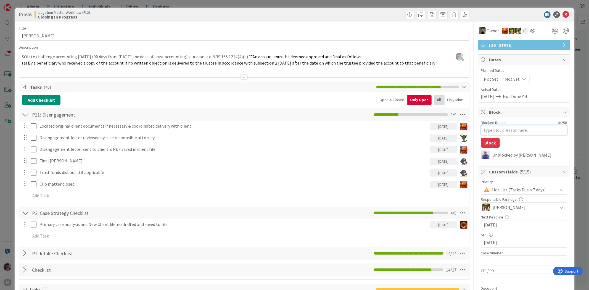
click at [515, 130] on textarea "Blocked Reason" at bounding box center [524, 130] width 86 height 10
type textarea "x"
type textarea "W"
type textarea "x"
type textarea "Wa"
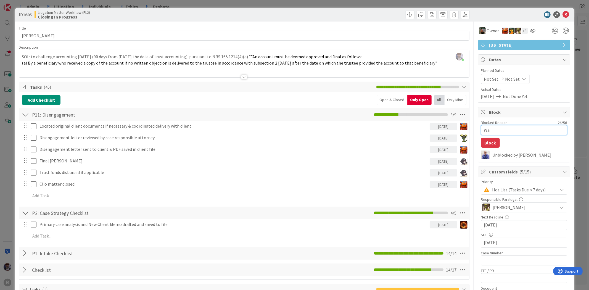
type textarea "x"
type textarea "Wai"
type textarea "x"
type textarea "Wait"
type textarea "x"
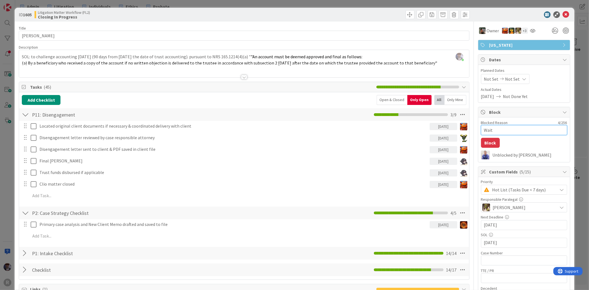
type textarea "Waiti"
type textarea "x"
type textarea "Waitin"
type textarea "x"
type textarea "Waiting"
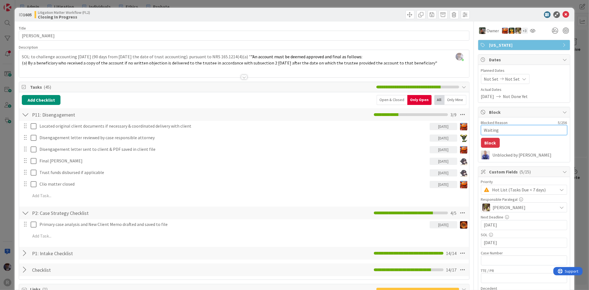
type textarea "x"
type textarea "Waiting"
type textarea "x"
type textarea "Waiting f"
type textarea "x"
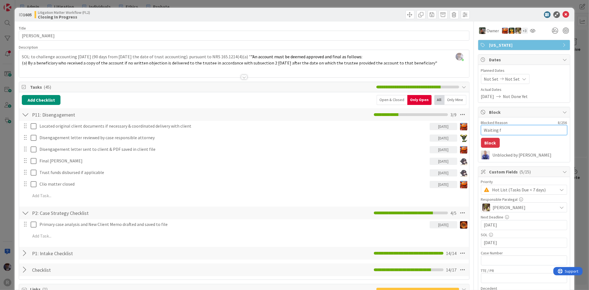
type textarea "Waiting fo"
type textarea "x"
type textarea "Waiting for"
type textarea "x"
type textarea "Waiting for"
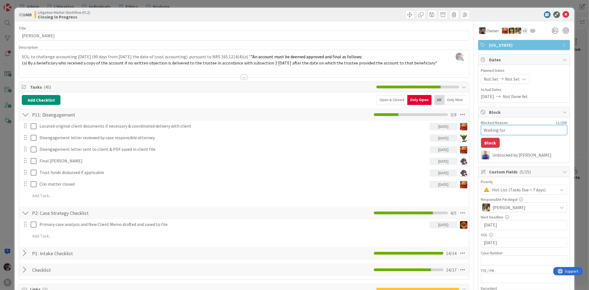
type textarea "x"
type textarea "Waiting for c"
type textarea "x"
type textarea "Waiting for cl"
type textarea "x"
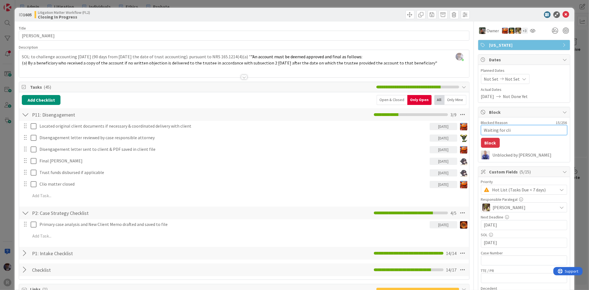
type textarea "Waiting for clie"
type textarea "x"
type textarea "Waiting for clien"
type textarea "x"
type textarea "Waiting for client"
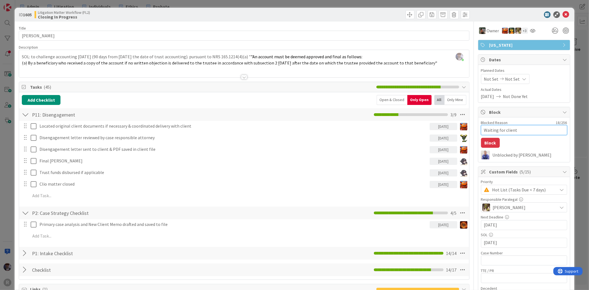
type textarea "x"
type textarea "Waiting for client"
type textarea "x"
type textarea "Waiting for client t"
type textarea "x"
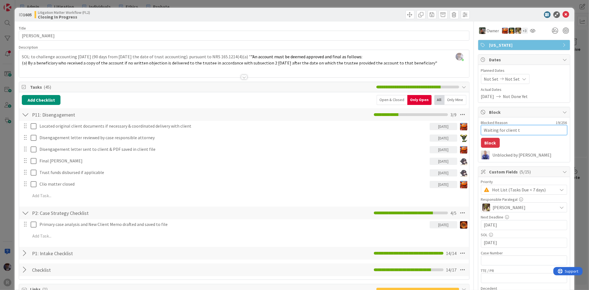
type textarea "Waiting for client to"
type textarea "x"
type textarea "Waiting for client to"
type textarea "x"
type textarea "Waiting for client to c"
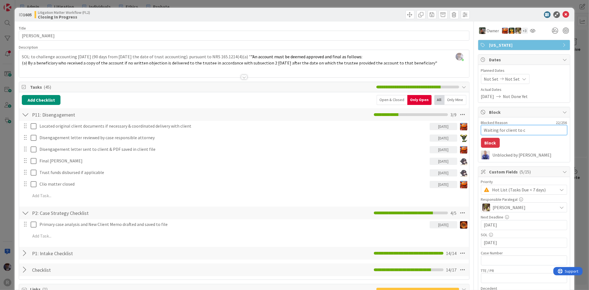
type textarea "x"
type textarea "Waiting for client to co"
type textarea "x"
type textarea "Waiting for client to con"
type textarea "x"
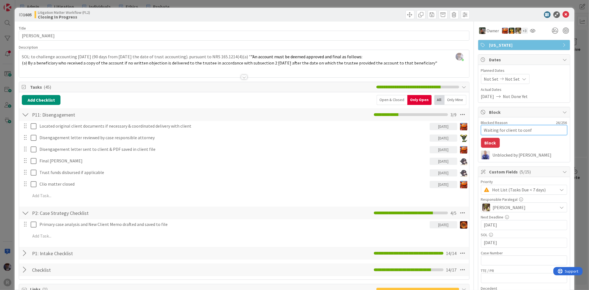
type textarea "Waiting for client to [PERSON_NAME]"
type textarea "x"
type textarea "Waiting for client to confirm"
type textarea "x"
type textarea "Waiting for client to confirm"
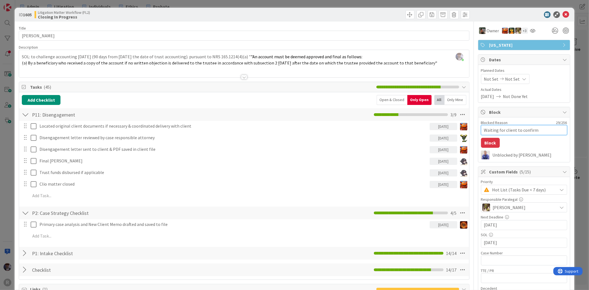
type textarea "x"
type textarea "Waiting for client to confirm d"
type textarea "x"
type textarea "Waiting for client to confirm di"
type textarea "x"
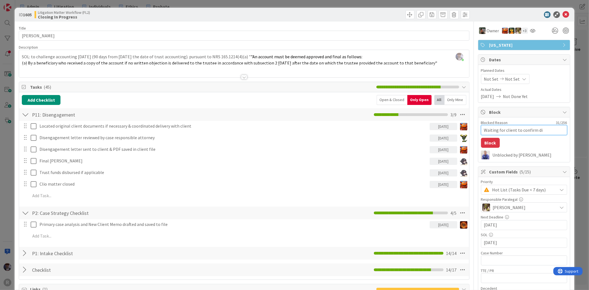
type textarea "Waiting for client to confirm dis"
type textarea "x"
type textarea "Waiting for client to confirm dise"
type textarea "x"
type textarea "Waiting for client to confirm disen"
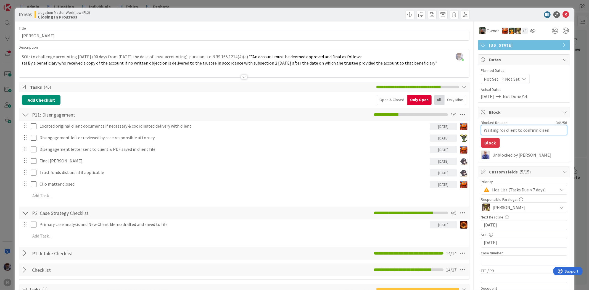
type textarea "x"
type textarea "Waiting for client to confirm disenga"
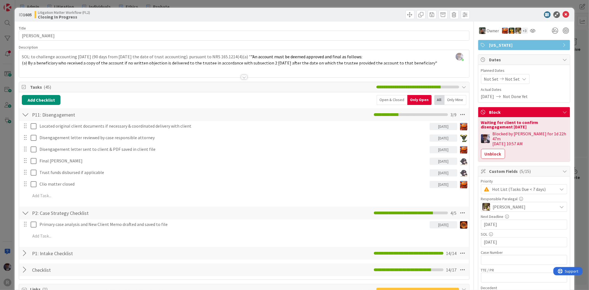
click at [577, 76] on div "ID 1605 Litigation Matter Workflow (FL2) Closing In Progress Title 15 / 128 [PE…" at bounding box center [294, 145] width 589 height 290
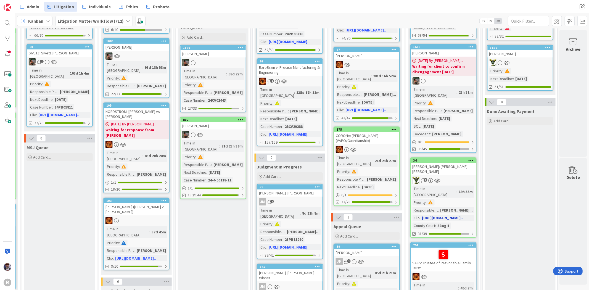
scroll to position [153, 528]
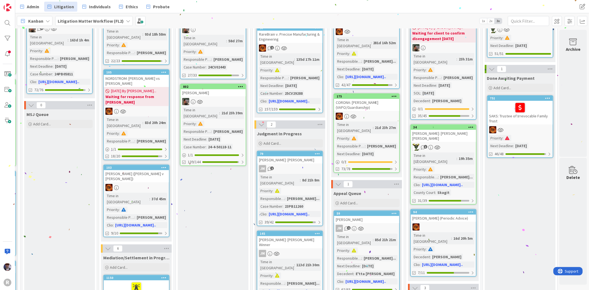
click at [521, 130] on div at bounding box center [520, 129] width 65 height 7
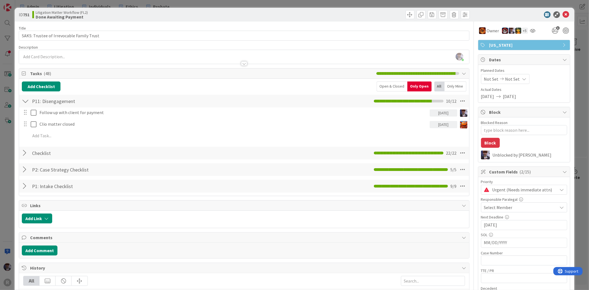
click at [8, 162] on div "ID 751 Litigation Matter Workflow (FL2) Done Awaiting Payment Title 41 / 128 SA…" at bounding box center [294, 145] width 589 height 290
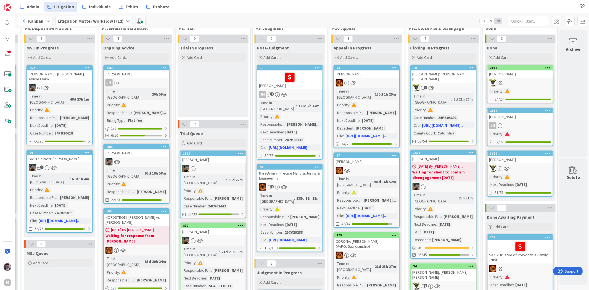
scroll to position [0, 528]
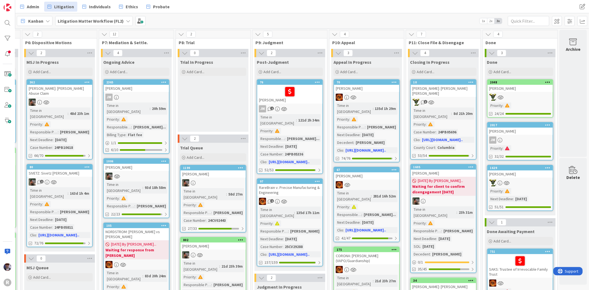
click at [28, 1] on div "Admin Litigation Individuals Ethics Probate Admin Litigation Individuals Ethics…" at bounding box center [302, 6] width 574 height 13
click at [28, 3] on link "Admin" at bounding box center [30, 7] width 26 height 10
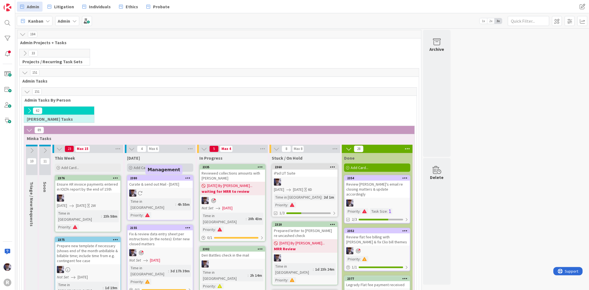
click at [150, 163] on div "Add Card..." at bounding box center [160, 167] width 66 height 8
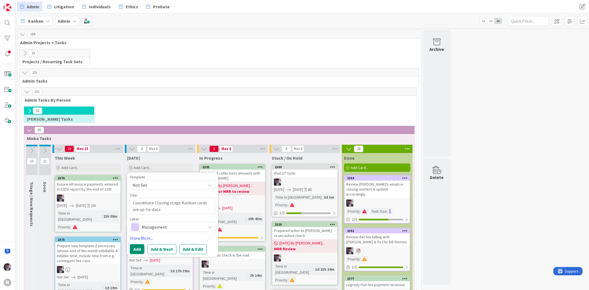
drag, startPoint x: 153, startPoint y: 202, endPoint x: 129, endPoint y: 202, distance: 24.6
click at [129, 202] on div "Template Not Set Title 52 / 128 Coordinate Closing stage Kanban cards are up-to…" at bounding box center [172, 214] width 91 height 84
drag, startPoint x: 184, startPoint y: 203, endPoint x: 189, endPoint y: 205, distance: 5.3
click at [189, 205] on textarea "Closing stage Kanban cards are up-to-date" at bounding box center [173, 203] width 86 height 10
click at [207, 203] on textarea "Closing stage Kanban cards up-to-date" at bounding box center [173, 203] width 86 height 10
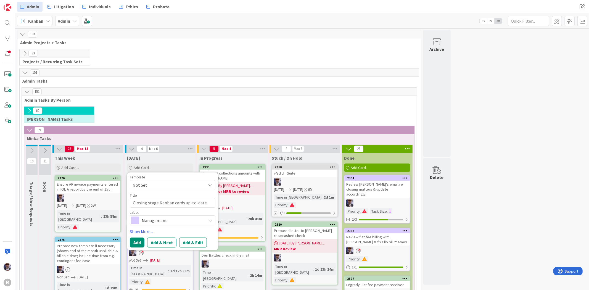
click at [162, 218] on span "Management" at bounding box center [172, 220] width 61 height 8
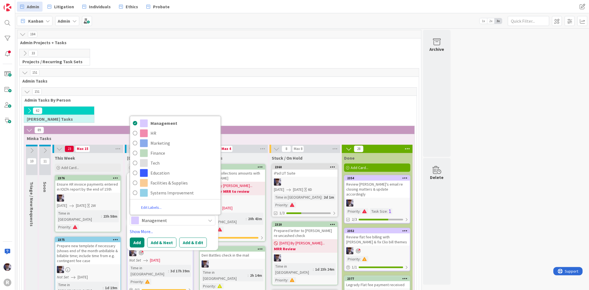
click at [162, 218] on span "Management" at bounding box center [172, 220] width 61 height 8
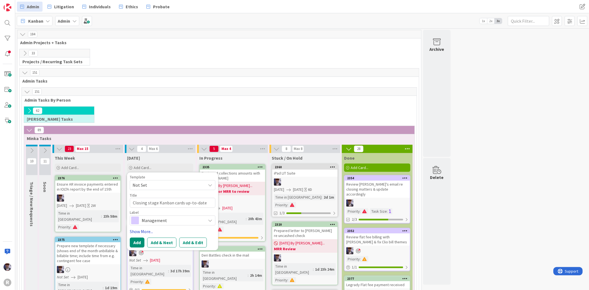
click at [149, 234] on link "Show More..." at bounding box center [173, 231] width 86 height 7
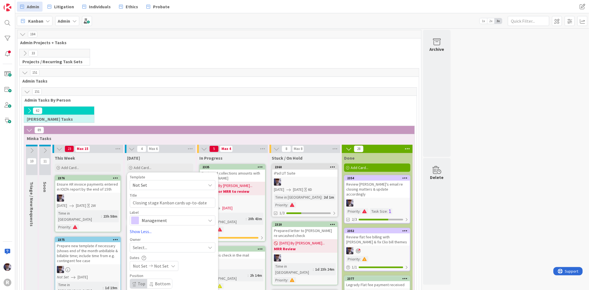
click at [150, 246] on div "Select..." at bounding box center [169, 247] width 73 height 7
click at [156, 217] on span "[PERSON_NAME]" at bounding box center [164, 213] width 27 height 8
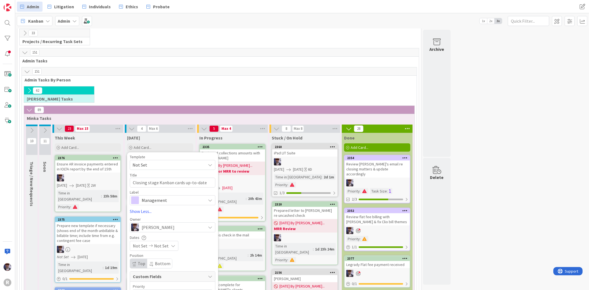
scroll to position [31, 0]
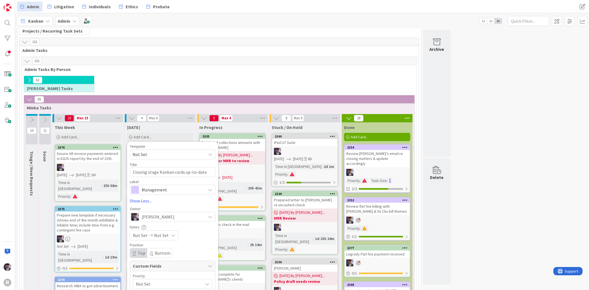
click at [142, 282] on span "Not Set" at bounding box center [168, 284] width 64 height 8
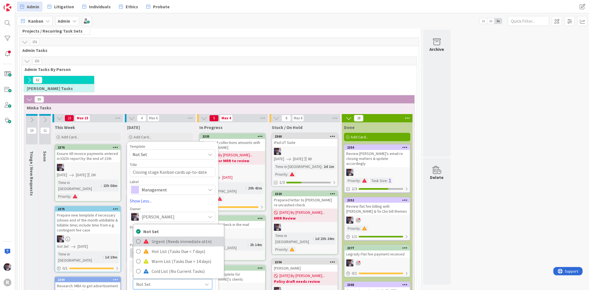
click at [151, 245] on link "Urgent (Needs immediate attn)" at bounding box center [178, 242] width 91 height 10
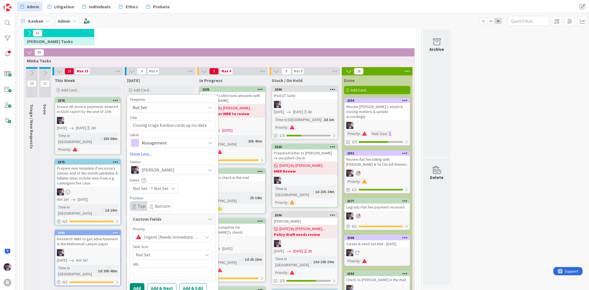
scroll to position [92, 0]
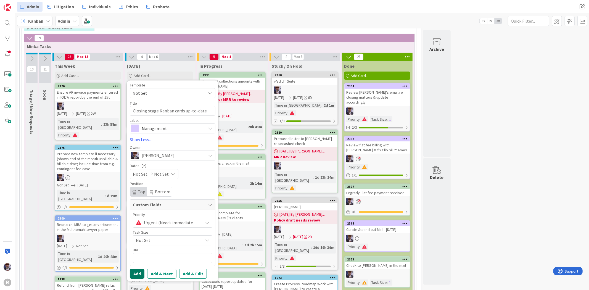
click at [140, 273] on button "Add" at bounding box center [137, 274] width 15 height 10
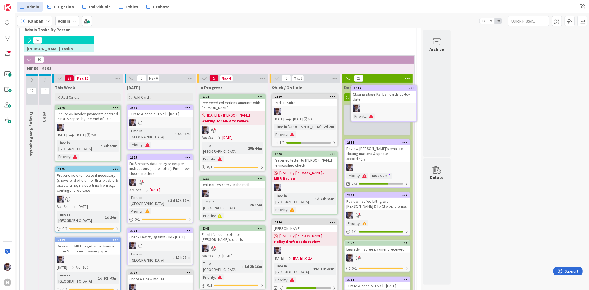
scroll to position [65, 0]
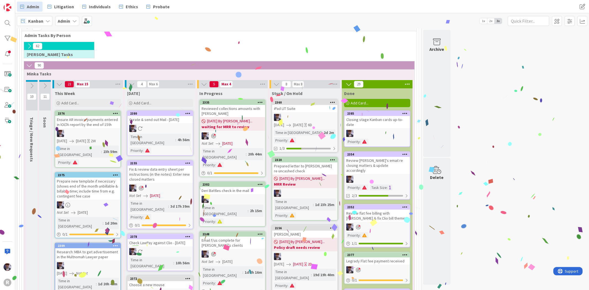
click at [363, 161] on div "Review [PERSON_NAME]'s email re closing matters & update accordingly" at bounding box center [377, 165] width 65 height 17
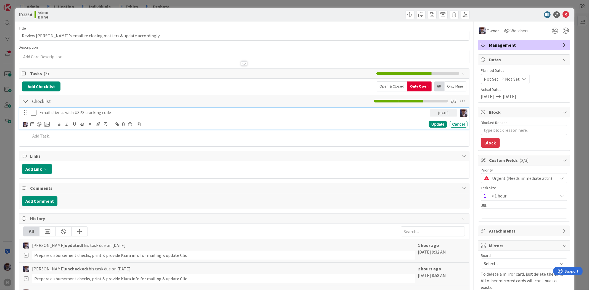
click at [32, 110] on icon at bounding box center [35, 112] width 8 height 7
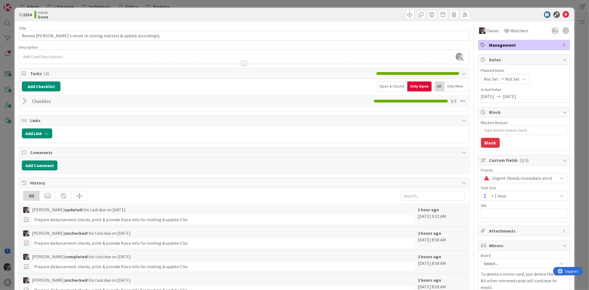
click at [9, 146] on div "ID 2354 Admin Done Title 60 / 128 Review [PERSON_NAME]'s email re closing matte…" at bounding box center [294, 145] width 589 height 290
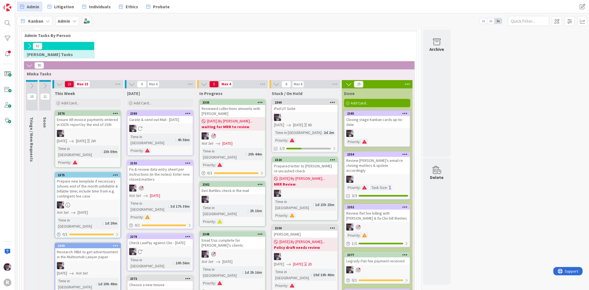
click at [363, 176] on div at bounding box center [377, 179] width 65 height 7
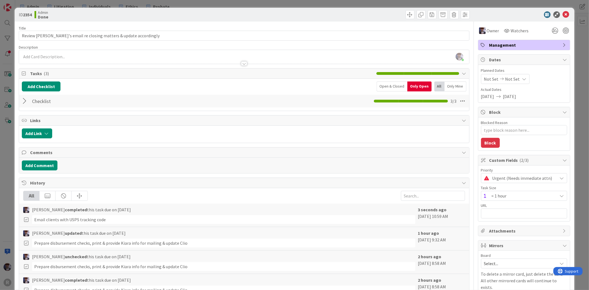
click at [502, 182] on span "< 1 hour" at bounding box center [523, 178] width 62 height 8
click at [499, 235] on span "2-3 Hours" at bounding box center [531, 239] width 65 height 8
click at [582, 148] on div "ID 2354 Admin Done Title 60 / 128 Review [PERSON_NAME]'s email re closing matte…" at bounding box center [294, 145] width 589 height 290
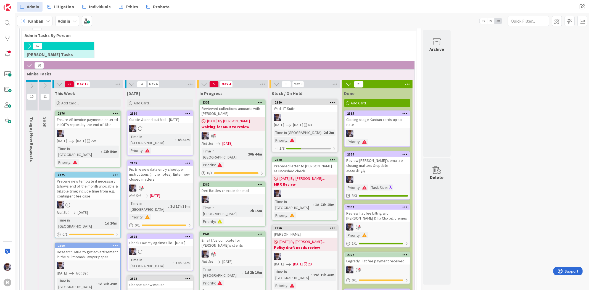
click at [383, 212] on link "2352 Review flat fee billing with [PERSON_NAME] & fix Clio bill themes Priority…" at bounding box center [377, 225] width 66 height 43
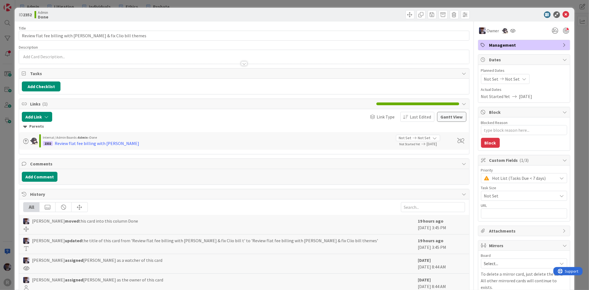
click at [516, 194] on span "Not Set" at bounding box center [519, 196] width 71 height 8
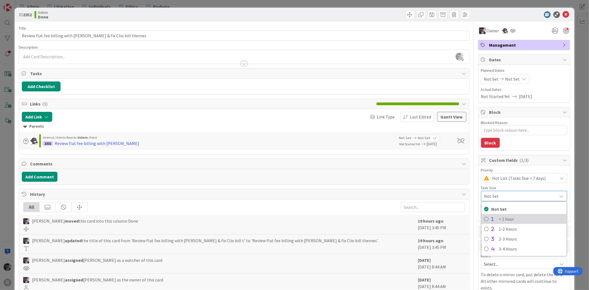
click at [511, 220] on span "< 1 hour" at bounding box center [531, 219] width 65 height 8
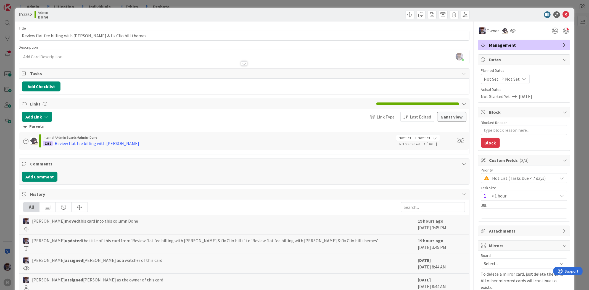
click at [575, 164] on div "ID 2352 Admin Done Title 57 / 128 Review flat fee billing with [PERSON_NAME] & …" at bounding box center [294, 145] width 589 height 290
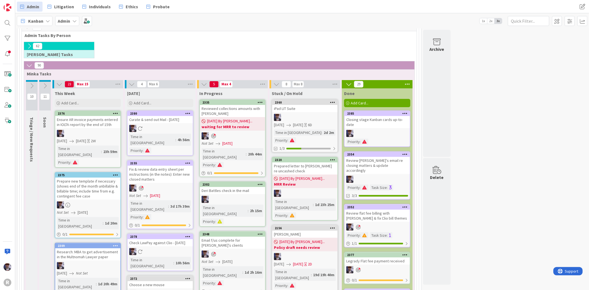
click at [390, 210] on div "Review flat fee billing with [PERSON_NAME] & fix Clio bill themes" at bounding box center [377, 216] width 65 height 12
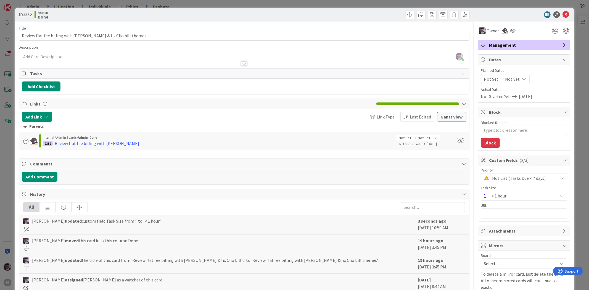
click at [573, 171] on div "ID 2352 Admin Done Title 57 / 128 Review flat fee billing with [PERSON_NAME] & …" at bounding box center [294, 145] width 589 height 290
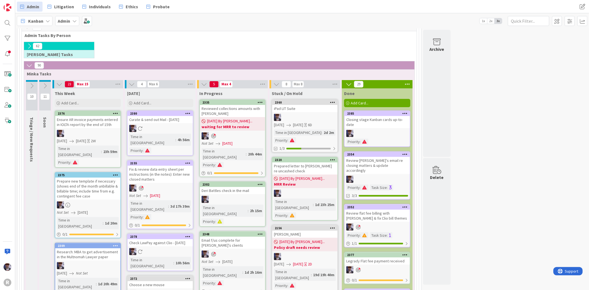
click at [231, 187] on div "Deri Battles check in the mail" at bounding box center [232, 190] width 65 height 7
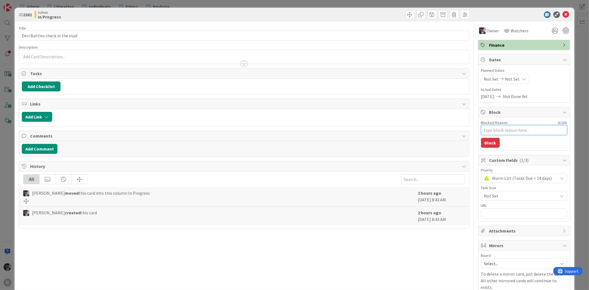
click at [501, 129] on textarea "Blocked Reason" at bounding box center [524, 130] width 86 height 10
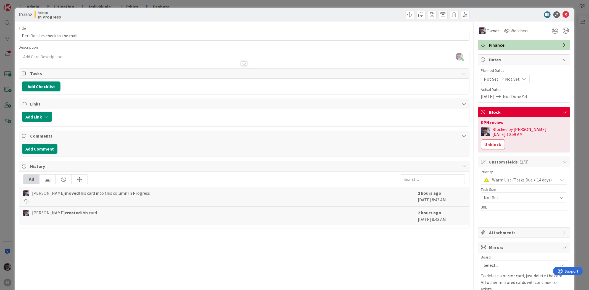
click at [575, 114] on div "ID 2382 Admin In Progress Title 31 / 128 Deri Battles check in the mail Descrip…" at bounding box center [294, 145] width 589 height 290
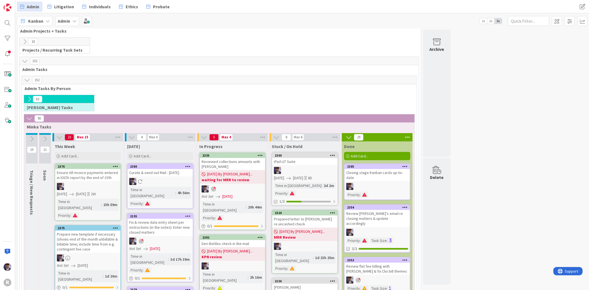
scroll to position [3, 0]
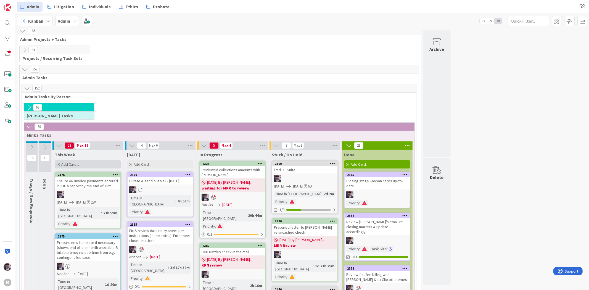
click at [70, 164] on span "Add Card..." at bounding box center [70, 164] width 18 height 5
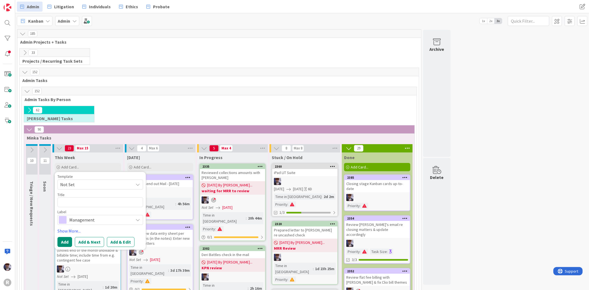
scroll to position [0, 0]
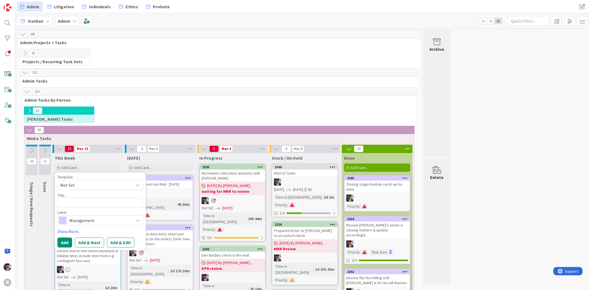
click at [26, 56] on icon at bounding box center [25, 53] width 6 height 6
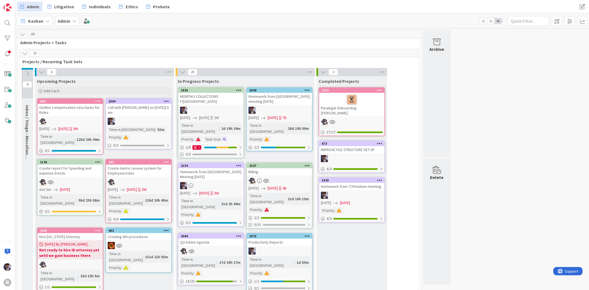
click at [21, 36] on icon at bounding box center [23, 34] width 6 height 6
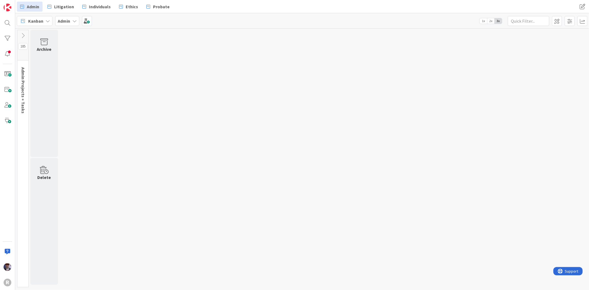
click at [19, 38] on button at bounding box center [22, 35] width 11 height 8
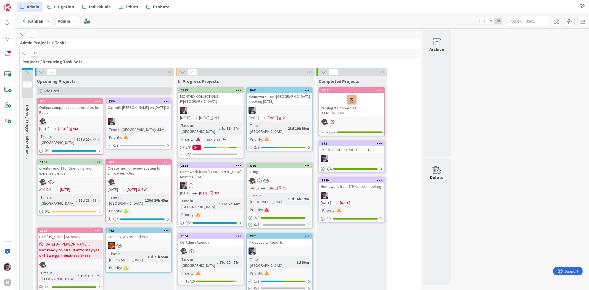
click at [61, 91] on span "Add Card..." at bounding box center [53, 90] width 18 height 5
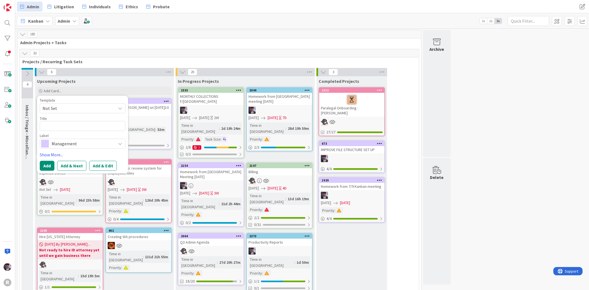
click at [152, 70] on div "6" at bounding box center [104, 72] width 139 height 8
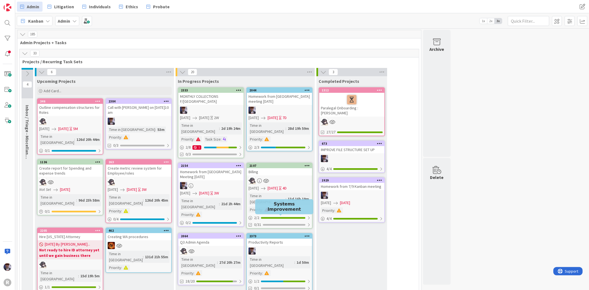
click at [279, 234] on div "2373" at bounding box center [280, 236] width 63 height 4
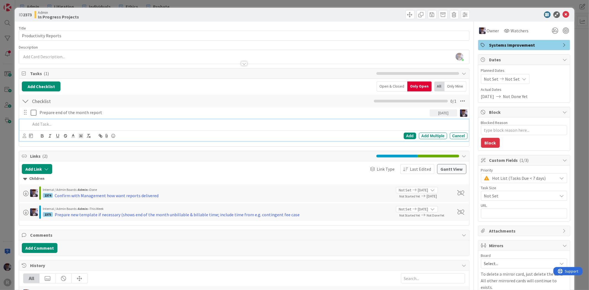
click at [60, 125] on p at bounding box center [247, 124] width 435 height 6
click at [158, 124] on p "Review 2025 months - growth? What has changed in the past few minths? Consider …" at bounding box center [247, 124] width 435 height 6
click at [22, 136] on div "Add Add Multiple Cancel" at bounding box center [243, 135] width 449 height 11
click at [23, 136] on icon at bounding box center [25, 136] width 4 height 4
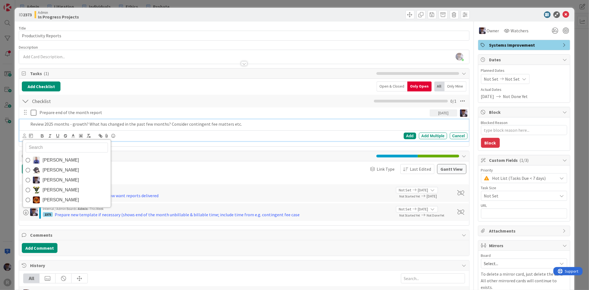
drag, startPoint x: 54, startPoint y: 179, endPoint x: 51, endPoint y: 175, distance: 4.5
click at [54, 179] on span "[PERSON_NAME]" at bounding box center [61, 180] width 36 height 8
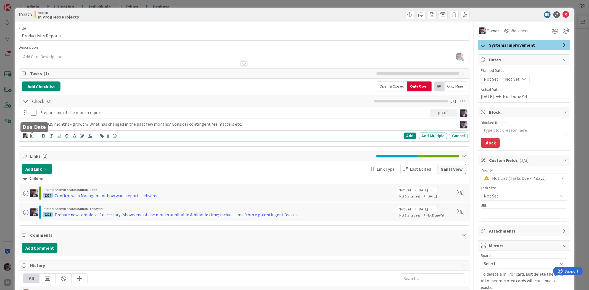
click at [30, 136] on icon at bounding box center [32, 135] width 4 height 4
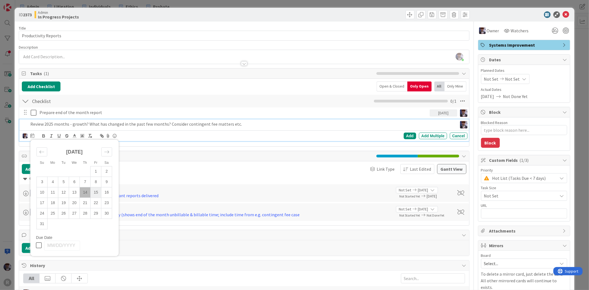
click at [97, 196] on td "15" at bounding box center [96, 192] width 11 height 10
click at [404, 139] on div "Add" at bounding box center [410, 136] width 12 height 7
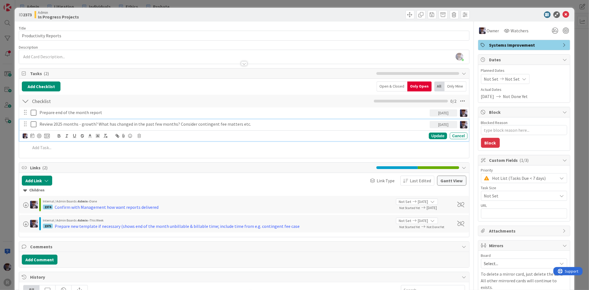
click at [139, 128] on div "Review 2025 months - growth? What has changed in the past few months? Consider …" at bounding box center [233, 124] width 392 height 10
click at [50, 138] on div "Update Cancel" at bounding box center [245, 136] width 445 height 8
click at [48, 137] on icon at bounding box center [47, 135] width 6 height 5
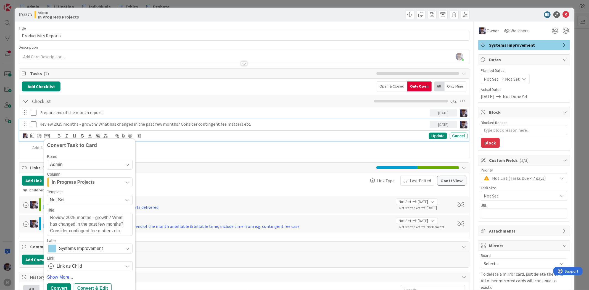
click at [94, 187] on button "In Progress Projects" at bounding box center [90, 182] width 86 height 10
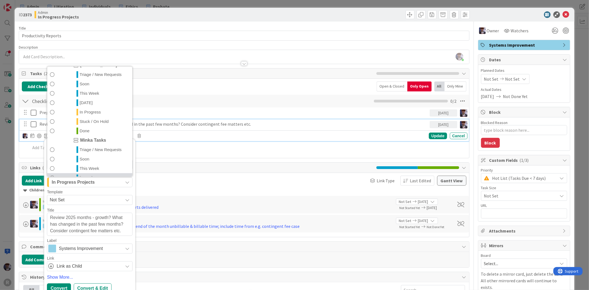
scroll to position [120, 0]
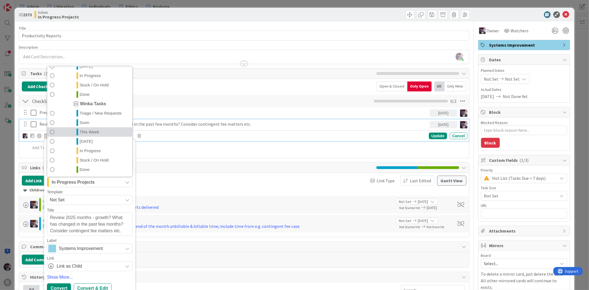
click at [92, 133] on span "This Week" at bounding box center [90, 132] width 20 height 7
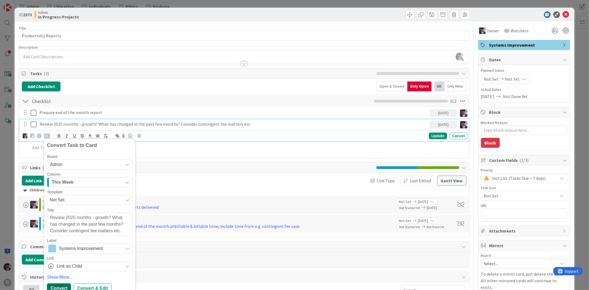
click at [59, 286] on div "Convert" at bounding box center [59, 288] width 24 height 10
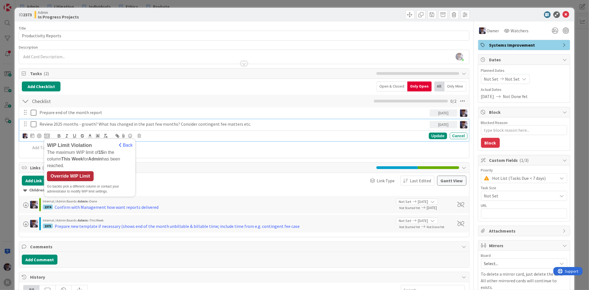
click at [62, 171] on div "Override WIP Limit" at bounding box center [70, 176] width 47 height 10
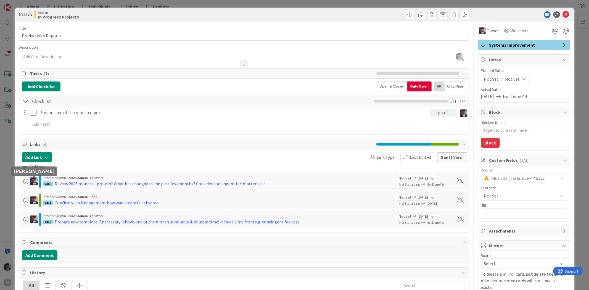
click at [12, 167] on div "ID 2373 Admin In Progress Projects Title 21 / 128 Productivity Reports Descript…" at bounding box center [294, 145] width 589 height 290
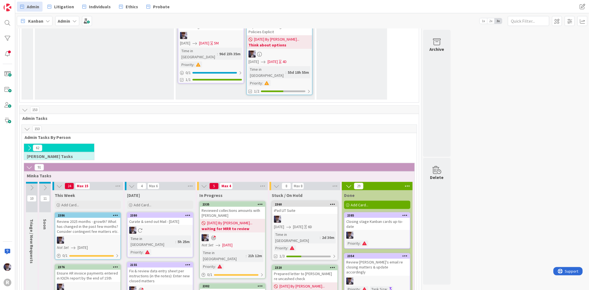
scroll to position [666, 0]
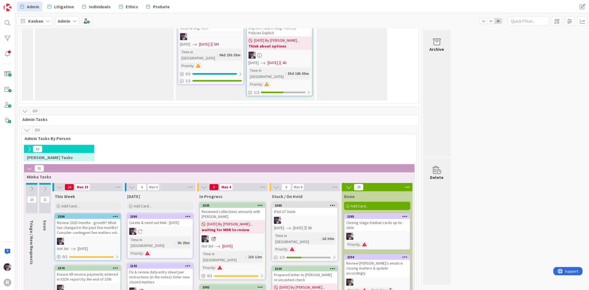
click at [87, 219] on div "Review 2025 months - growth? What has changed in the past few months? Consider …" at bounding box center [87, 227] width 65 height 17
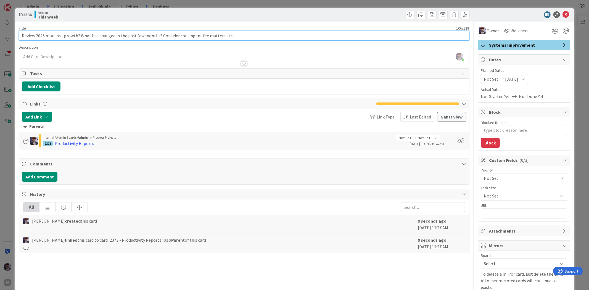
click at [59, 37] on input "Review 2025 months - growth? What has changed in the past few months? Consider …" at bounding box center [244, 36] width 450 height 10
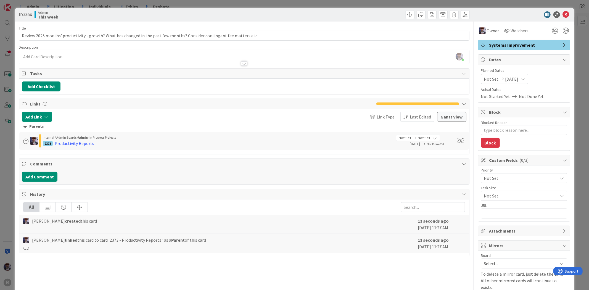
click at [10, 130] on div "ID 2386 Admin This Week Title 120 / 128 Review 2025 months' productivity - grow…" at bounding box center [294, 145] width 589 height 290
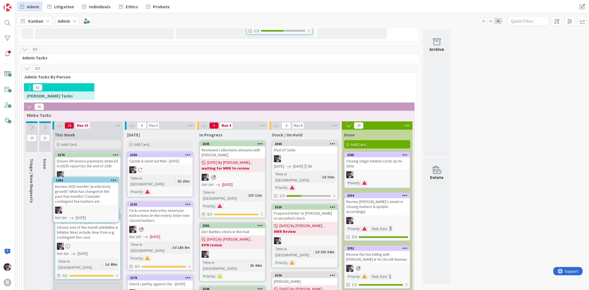
scroll to position [731, 0]
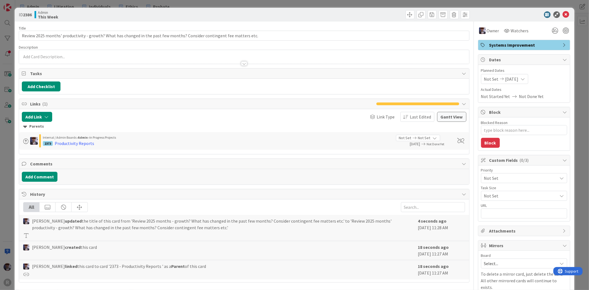
click at [504, 177] on span "Not Set" at bounding box center [519, 178] width 71 height 8
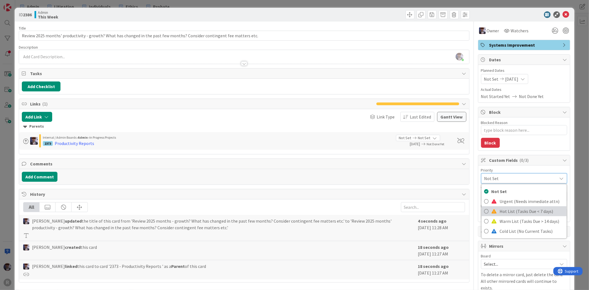
click at [514, 208] on span "Hot List (Tasks Due < 7 days)" at bounding box center [532, 211] width 64 height 8
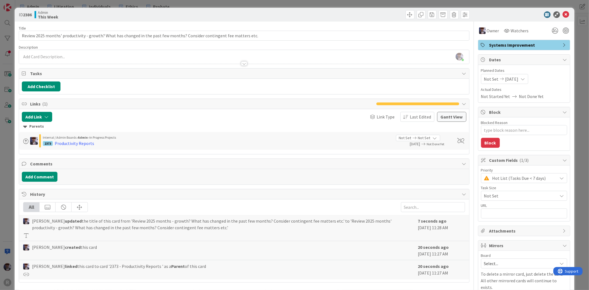
click at [524, 198] on span "Not Set" at bounding box center [519, 196] width 71 height 8
click at [515, 229] on span "1-2 Hours" at bounding box center [531, 229] width 65 height 8
click at [576, 158] on div "ID 2386 Admin This Week Title 120 / 128 Review 2025 months' productivity - grow…" at bounding box center [294, 145] width 589 height 290
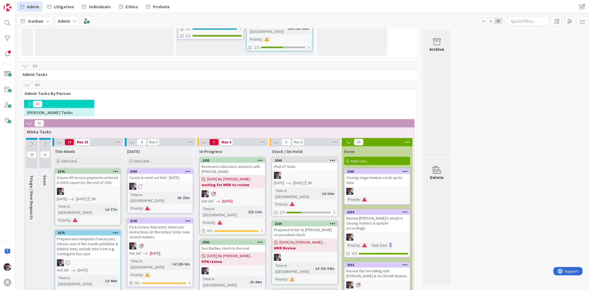
scroll to position [700, 0]
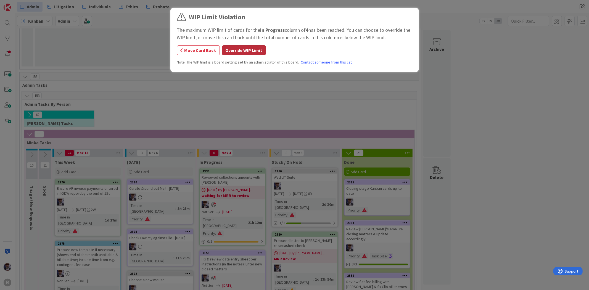
click at [238, 49] on button "Override WIP Limit" at bounding box center [244, 50] width 44 height 10
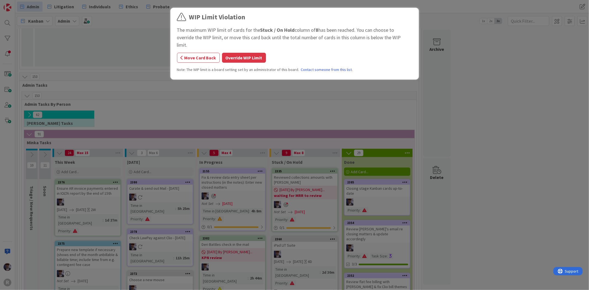
click at [255, 43] on div "WIP Limit Violation The maximum WIP limit of cards for the Stuck / On Hold colu…" at bounding box center [294, 44] width 235 height 65
click at [252, 53] on button "Override WIP Limit" at bounding box center [244, 58] width 44 height 10
